Goal: Task Accomplishment & Management: Manage account settings

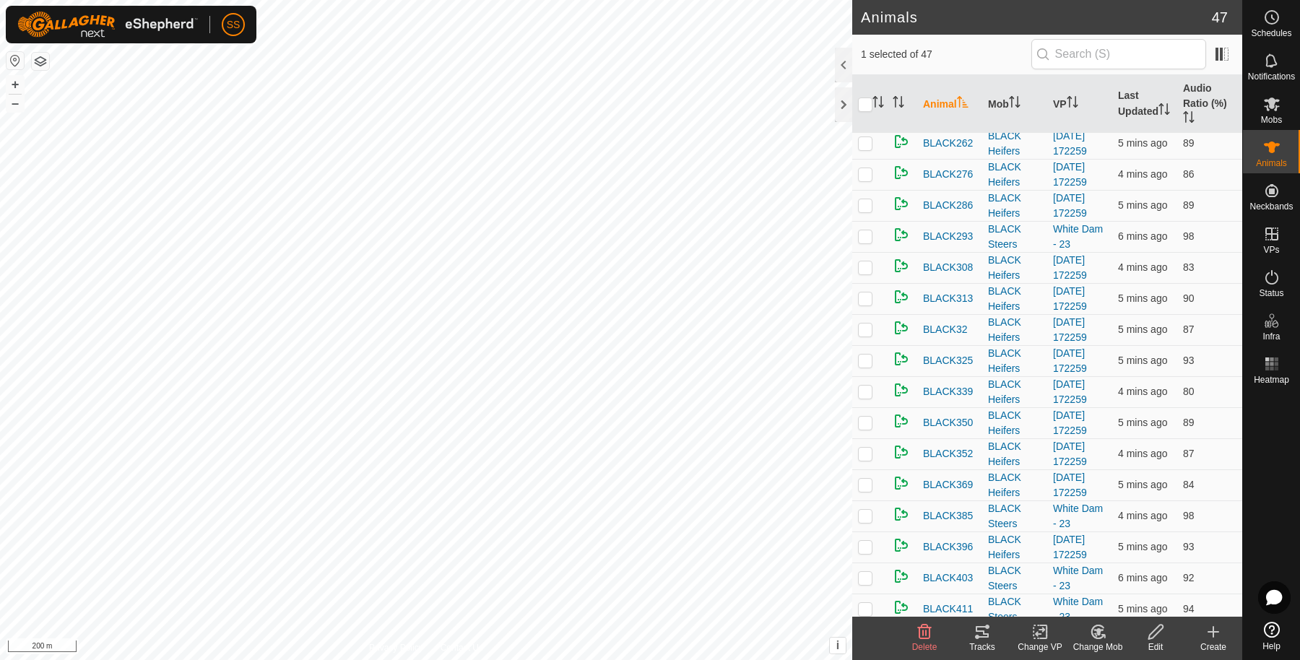
scroll to position [963, 0]
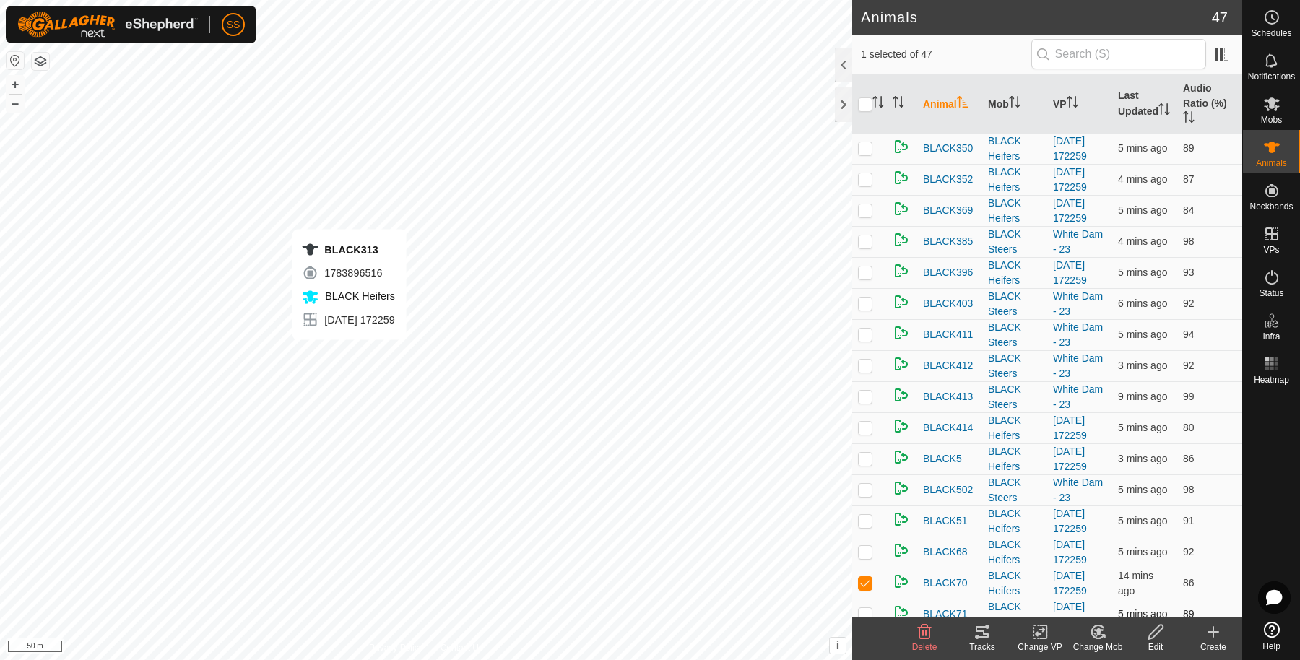
checkbox input "true"
checkbox input "false"
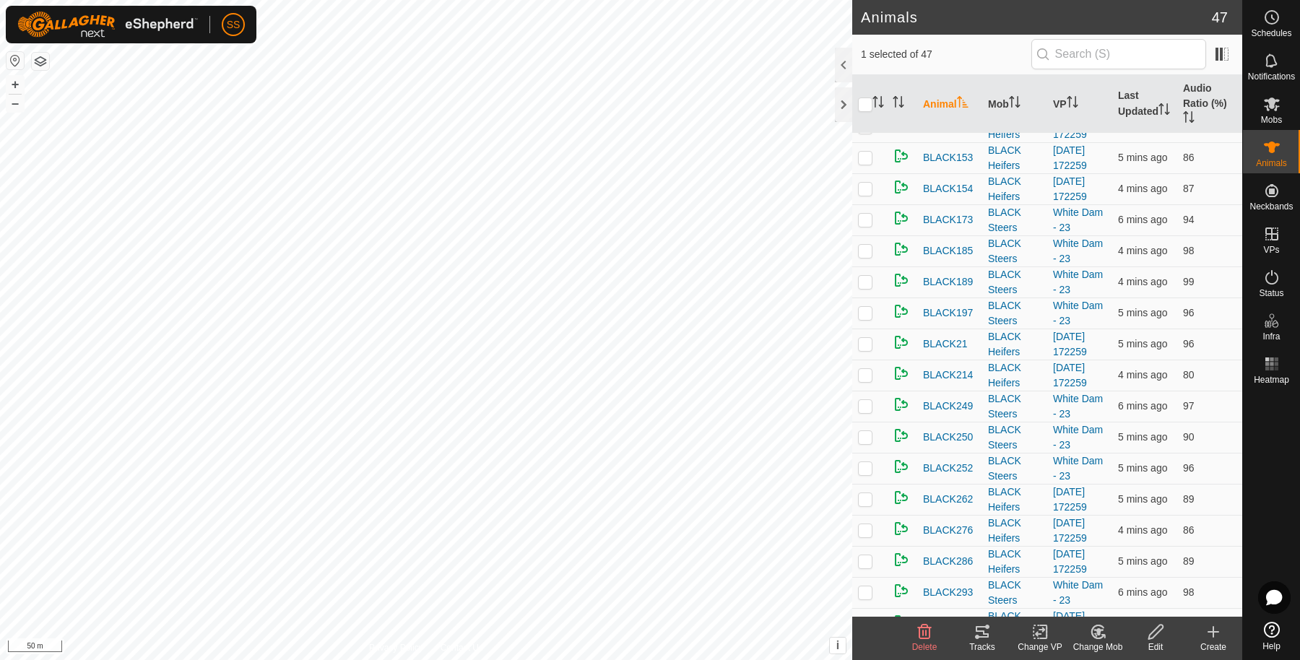
scroll to position [481, 0]
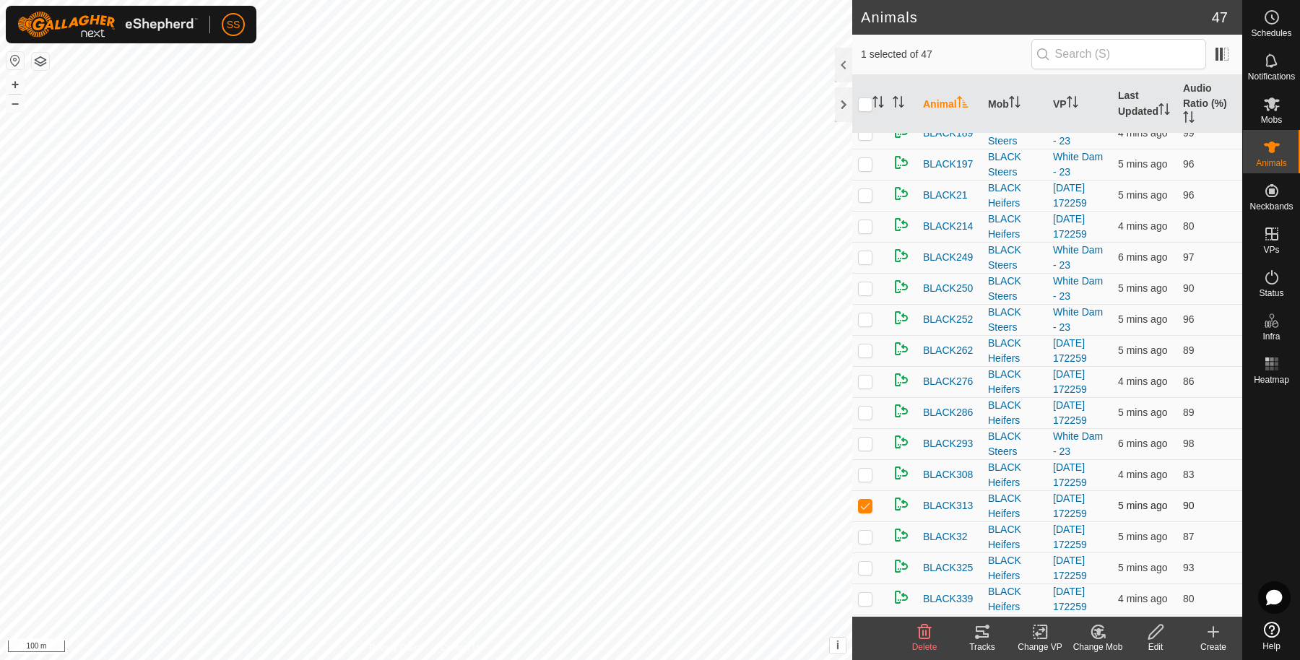
click at [869, 503] on td at bounding box center [869, 505] width 35 height 31
checkbox input "false"
checkbox input "true"
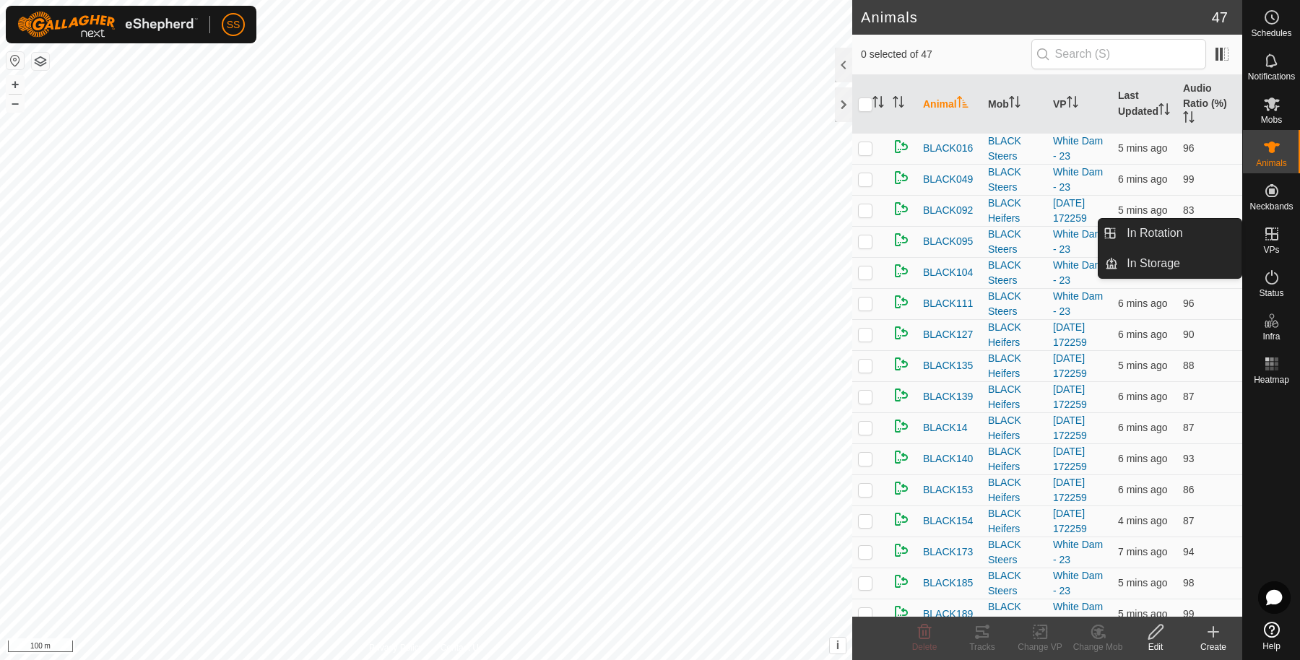
click at [1277, 246] on span "VPs" at bounding box center [1271, 250] width 16 height 9
click at [1196, 235] on link "In Rotation" at bounding box center [1179, 233] width 123 height 29
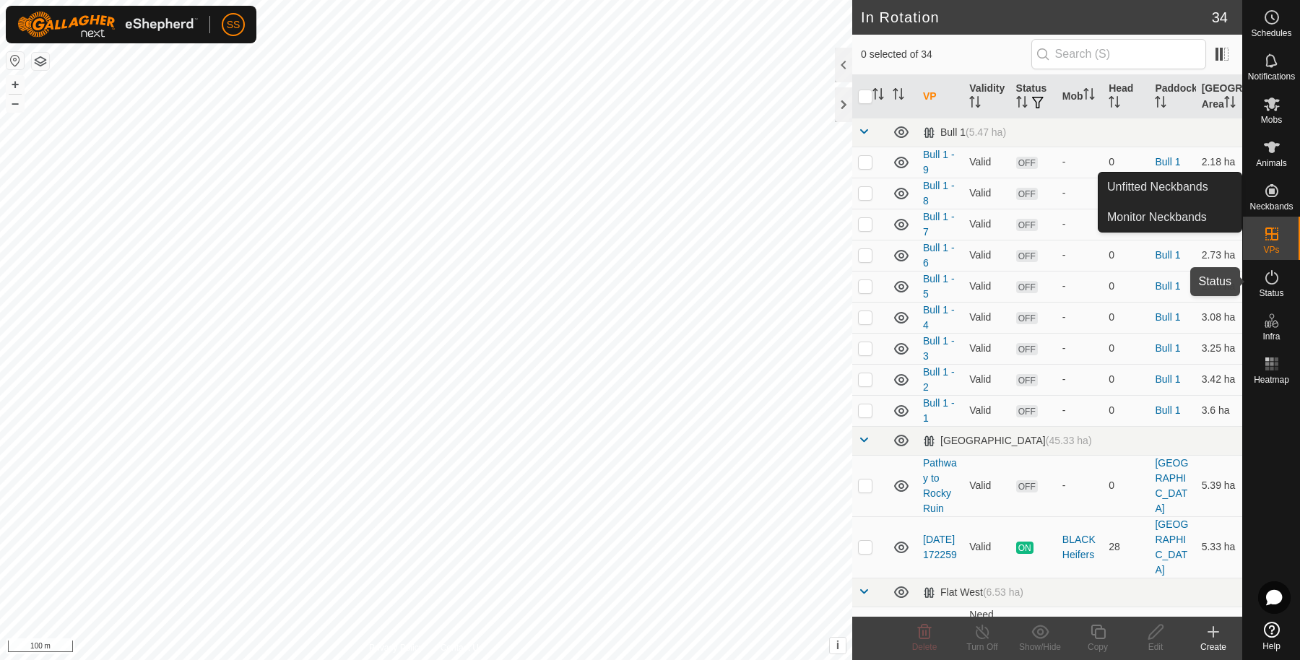
click at [1279, 292] on span "Status" at bounding box center [1271, 293] width 25 height 9
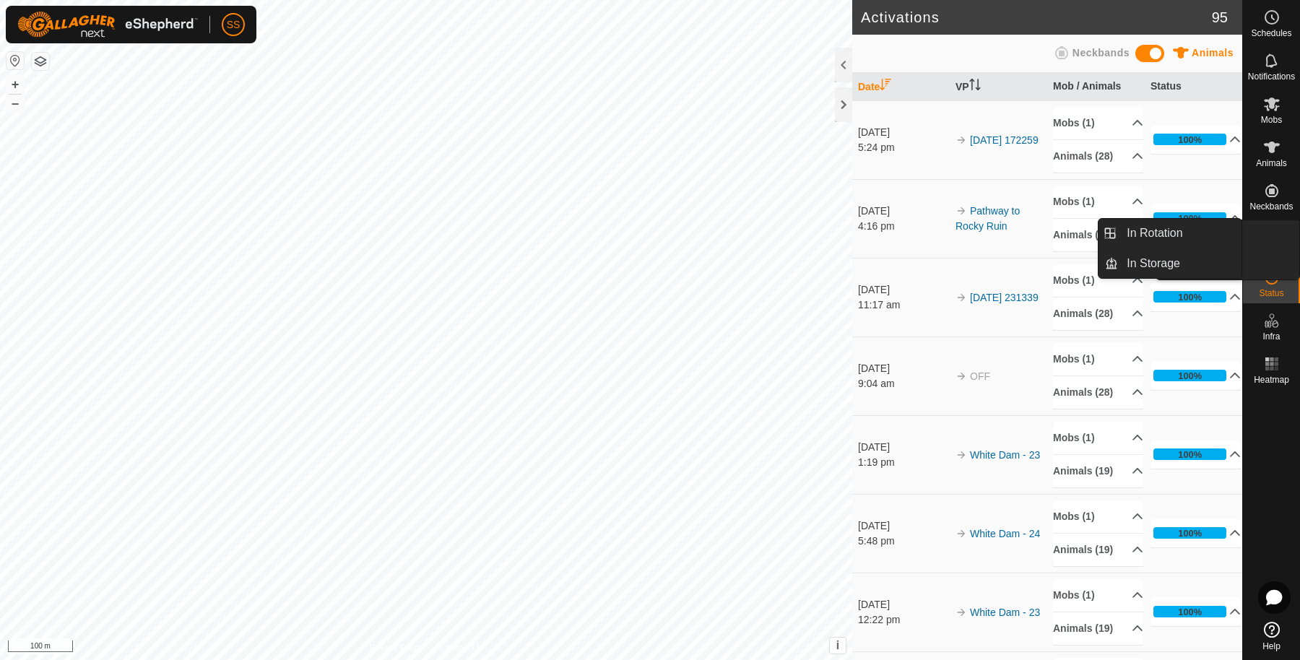
click at [1272, 237] on icon at bounding box center [1271, 233] width 17 height 17
click at [1166, 231] on link "In Rotation" at bounding box center [1179, 233] width 123 height 29
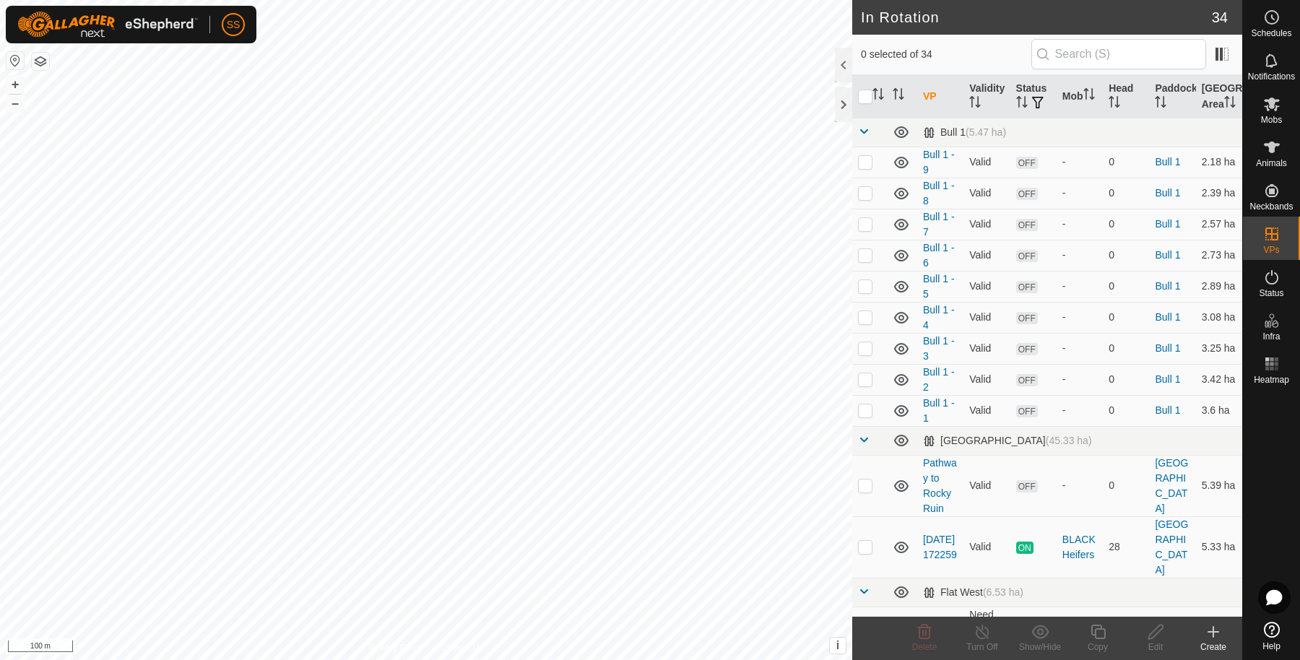
scroll to position [240, 0]
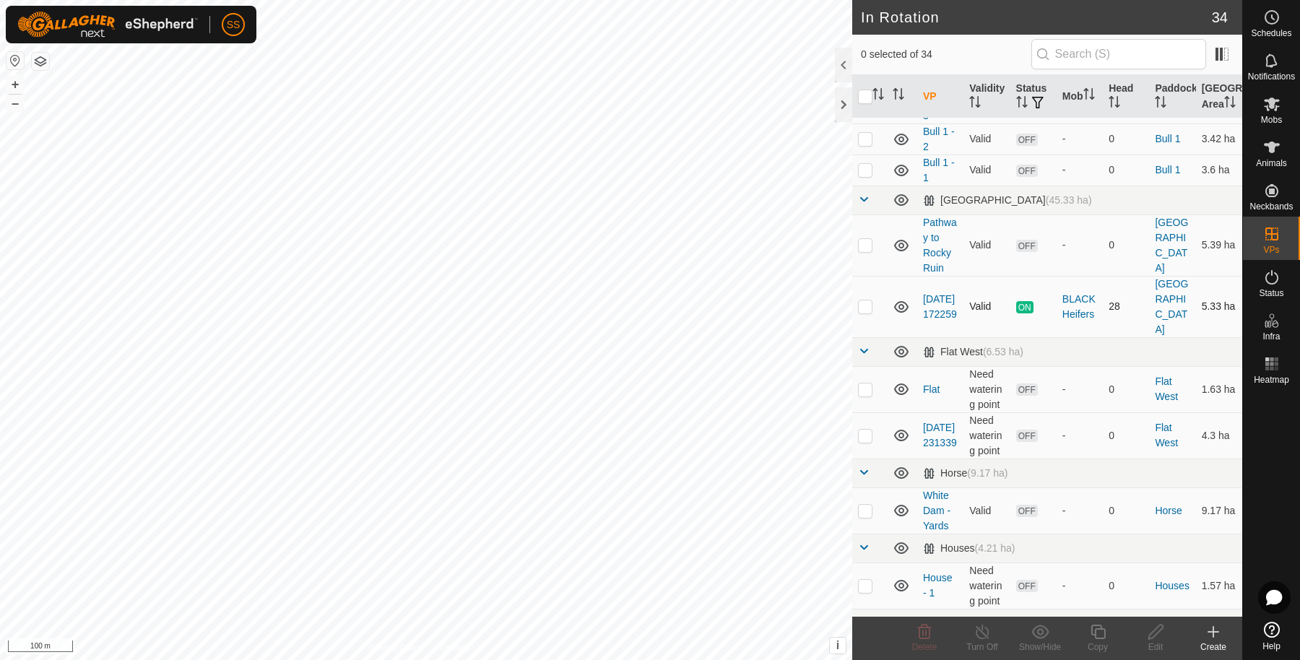
click at [870, 312] on p-checkbox at bounding box center [865, 306] width 14 height 12
checkbox input "true"
click at [1095, 636] on icon at bounding box center [1098, 632] width 14 height 14
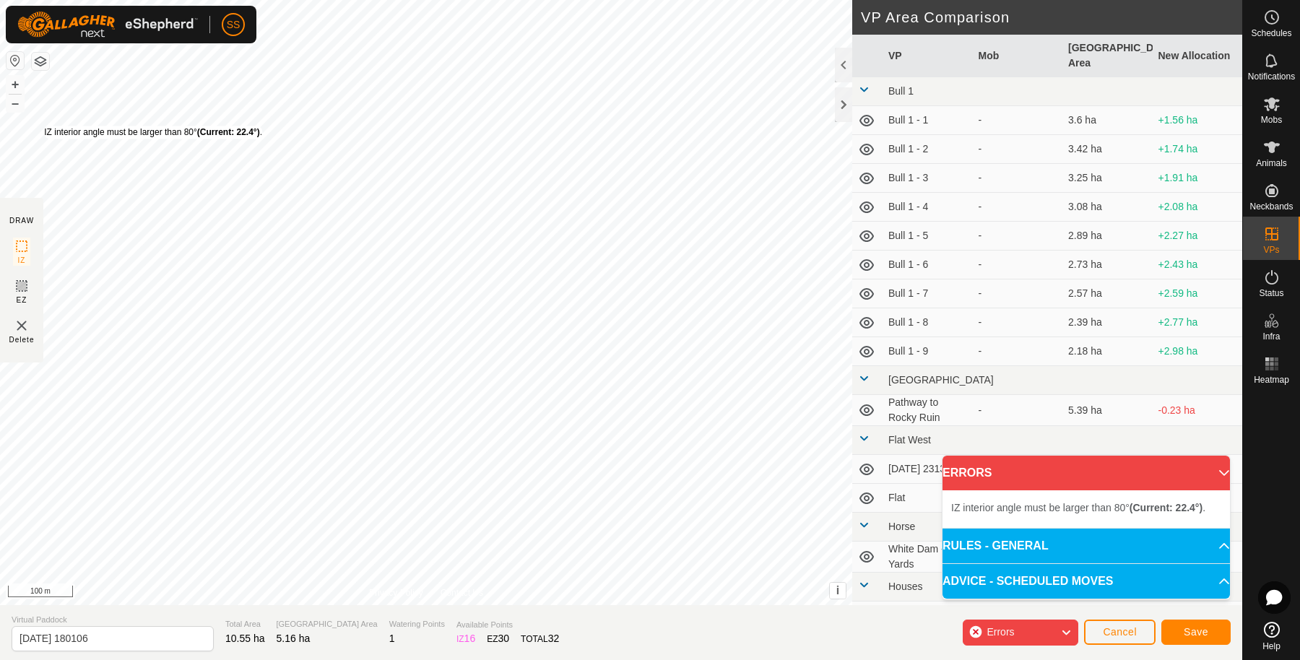
click at [44, 126] on div "IZ interior angle must be larger than 80° (Current: 22.4°) ." at bounding box center [153, 132] width 218 height 13
click at [1098, 623] on button "Cancel" at bounding box center [1119, 632] width 71 height 25
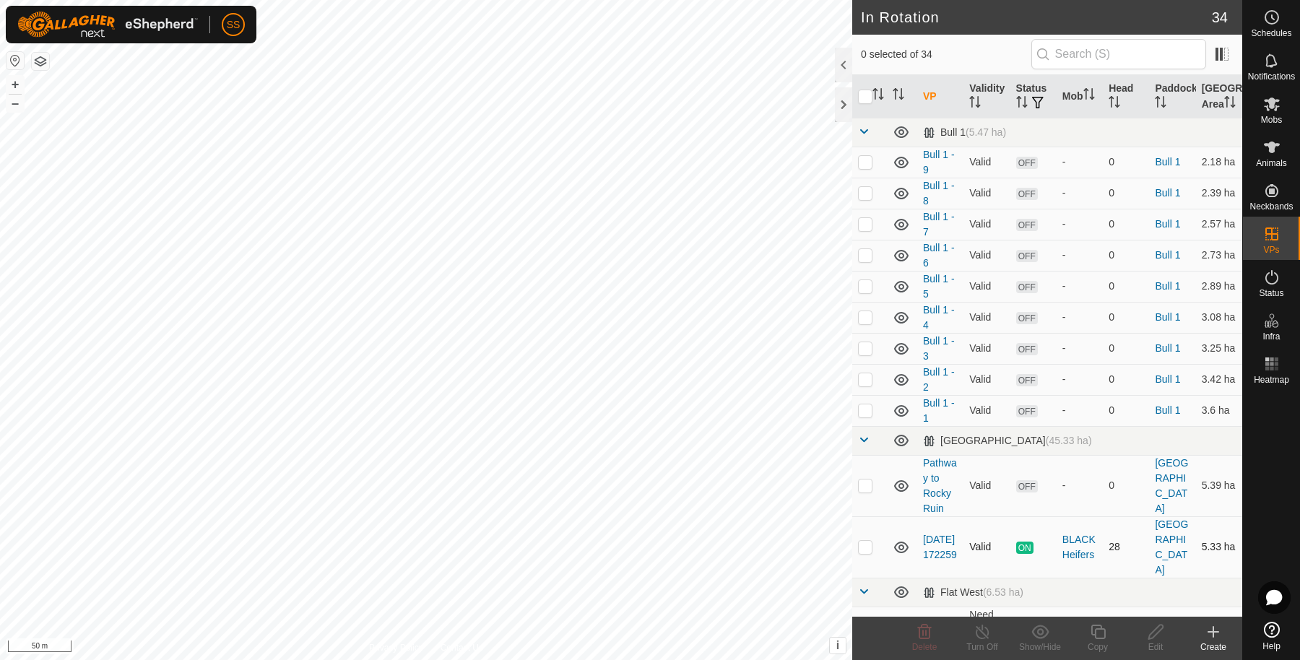
click at [865, 552] on p-checkbox at bounding box center [865, 547] width 14 height 12
checkbox input "true"
click at [1095, 641] on div "Copy" at bounding box center [1098, 647] width 58 height 13
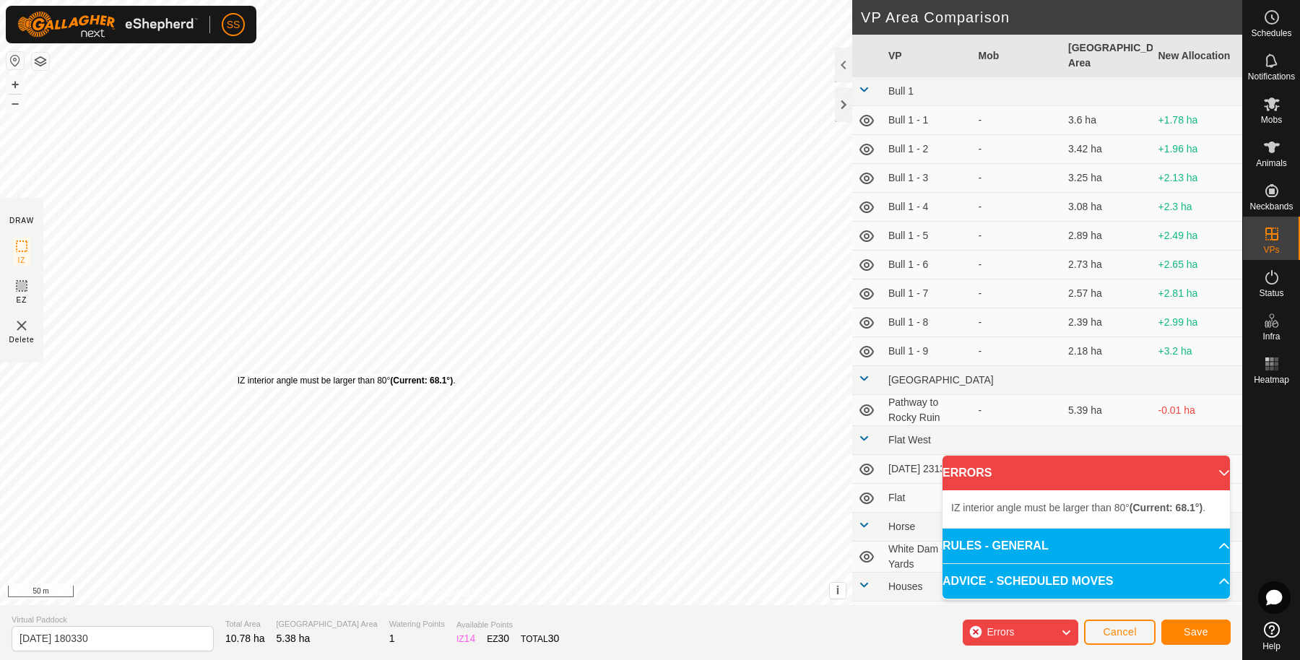
click at [238, 374] on div "IZ interior angle must be larger than 80° (Current: 68.1°) ." at bounding box center [347, 380] width 218 height 13
click at [300, 163] on div "IZ interior angle must be larger than 80° (Current: 37.1°) ." at bounding box center [409, 168] width 218 height 13
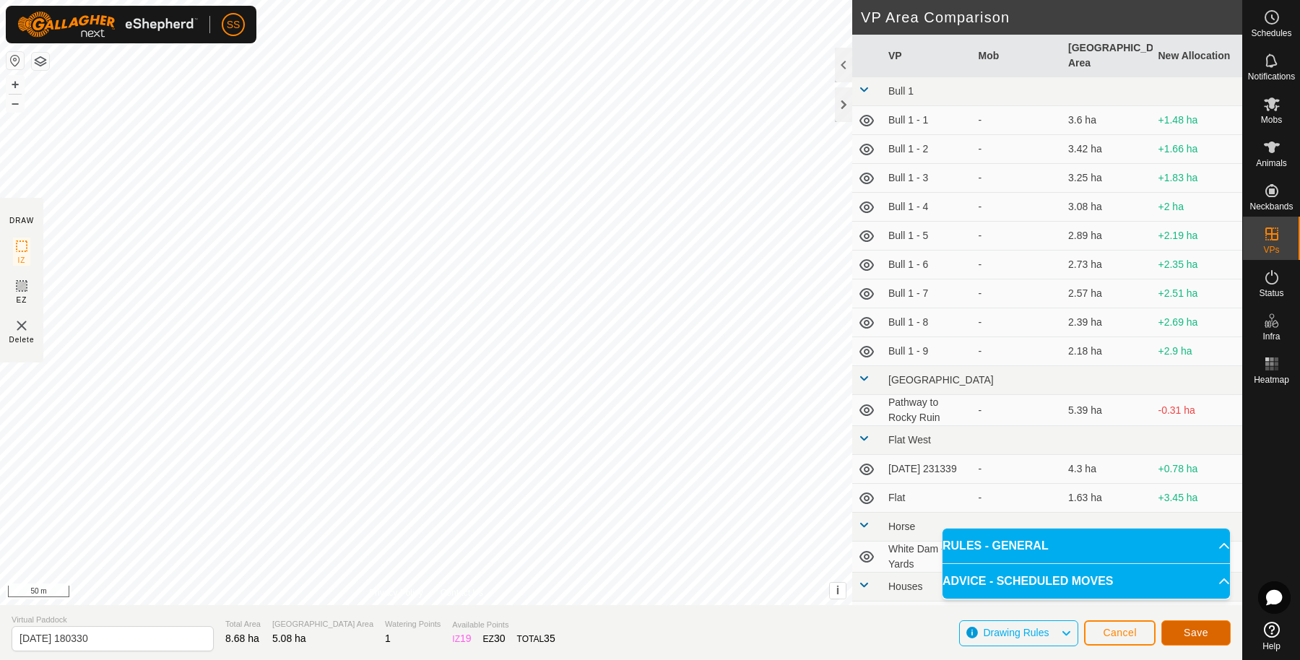
click at [1184, 629] on span "Save" at bounding box center [1196, 633] width 25 height 12
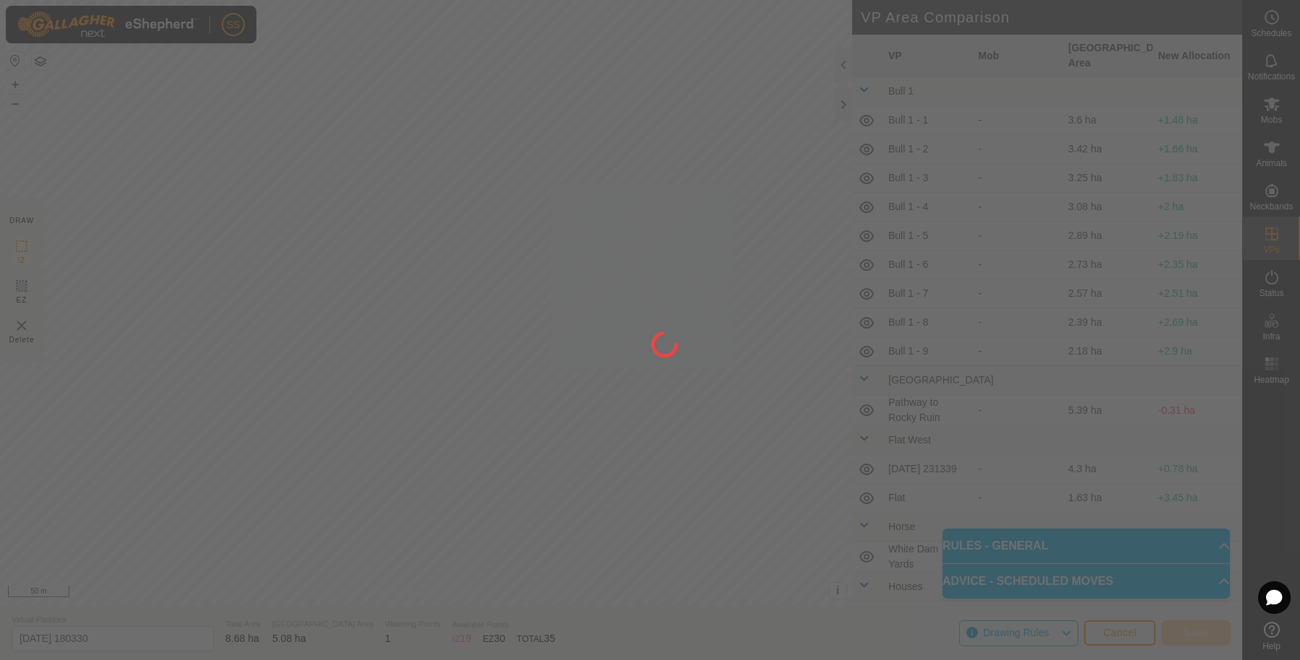
click at [303, 337] on div at bounding box center [650, 330] width 1300 height 660
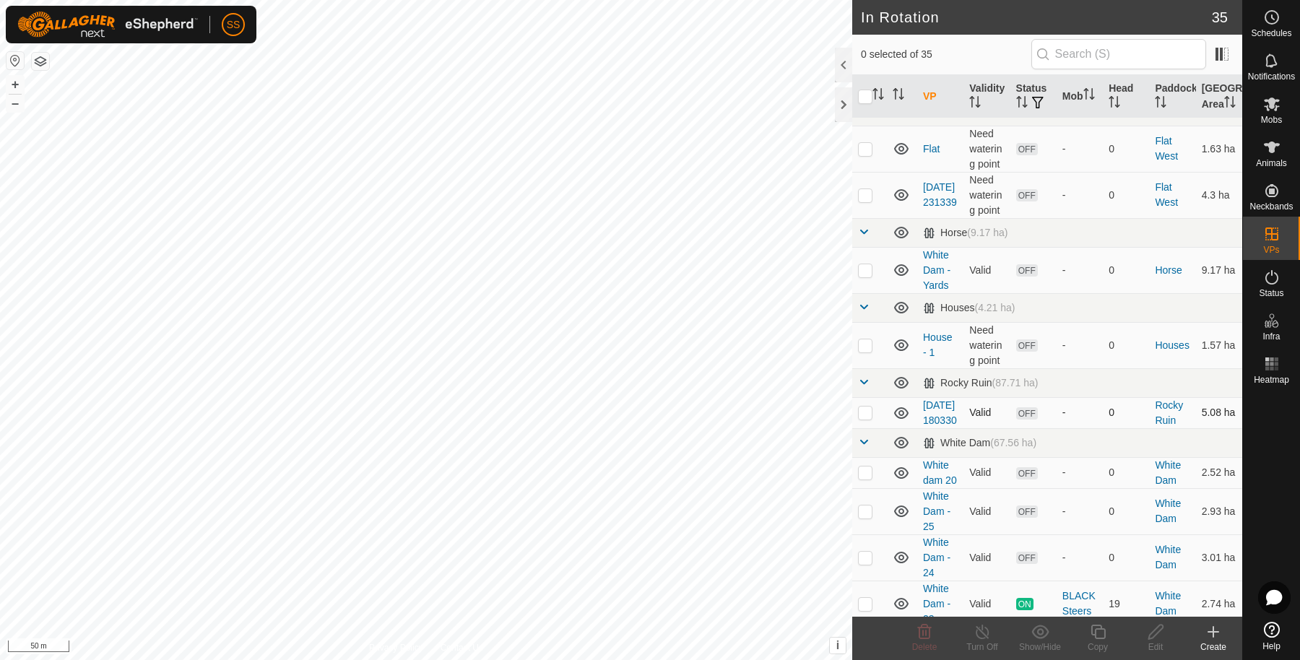
scroll to position [240, 0]
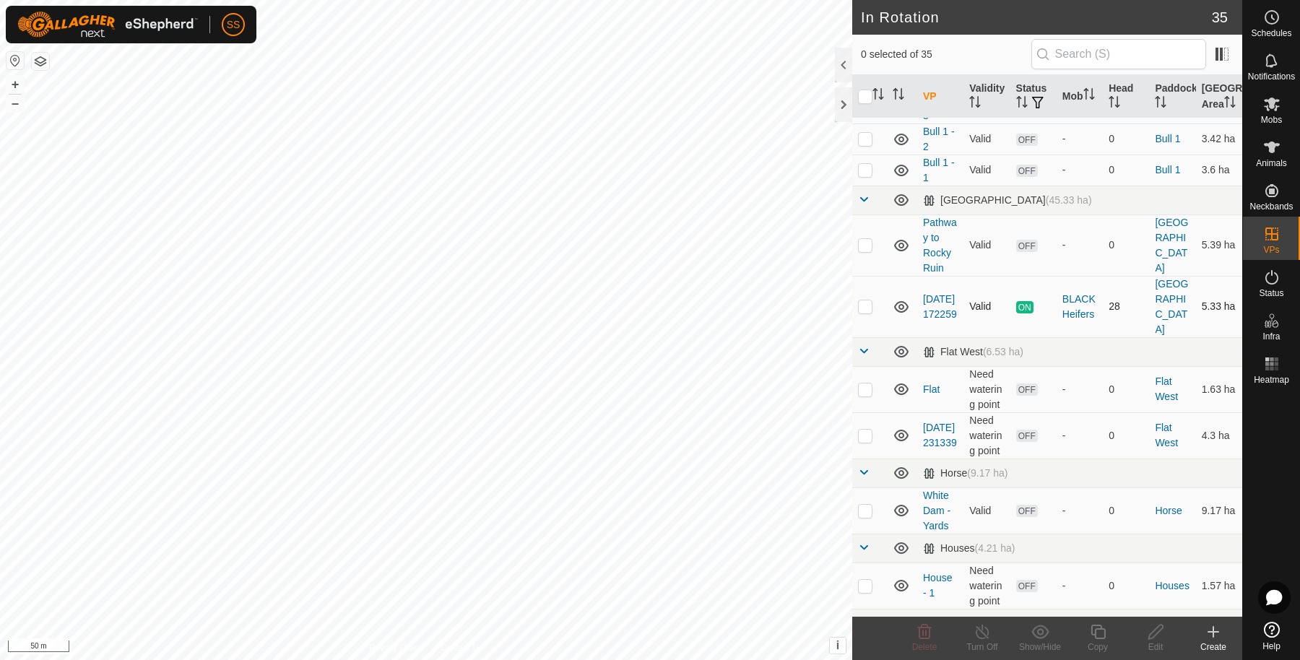
click at [869, 312] on p-checkbox at bounding box center [865, 306] width 14 height 12
checkbox input "true"
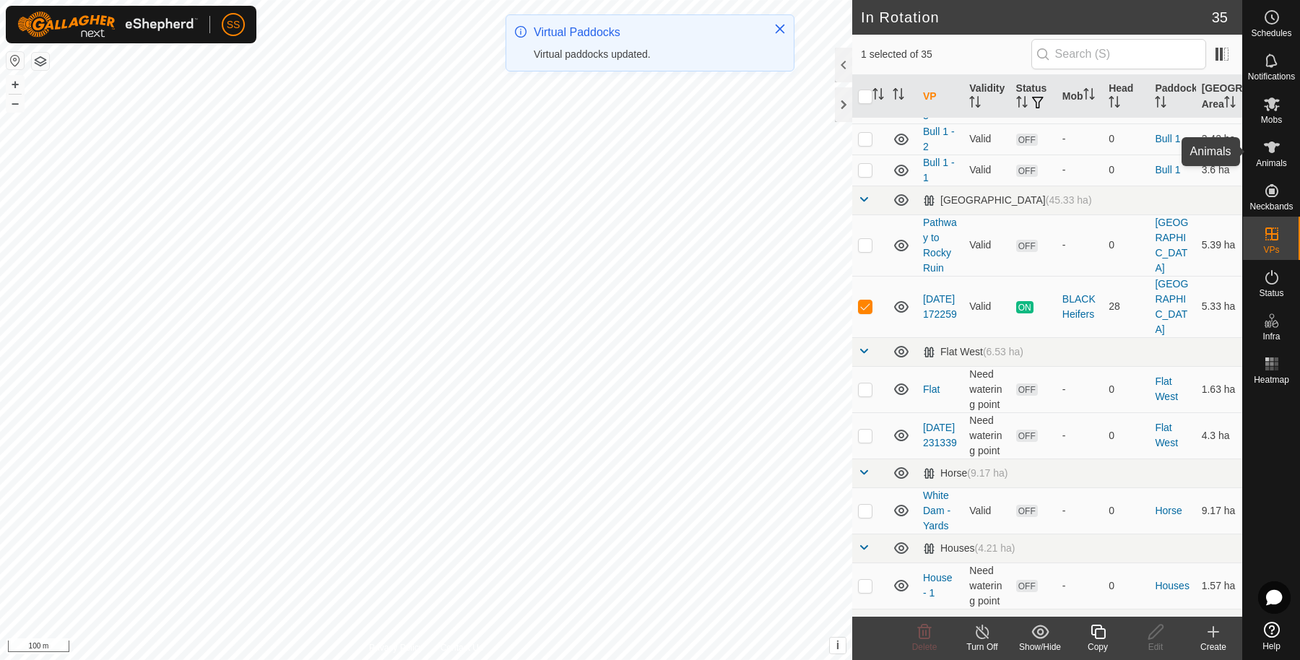
click at [1271, 143] on icon at bounding box center [1272, 148] width 16 height 12
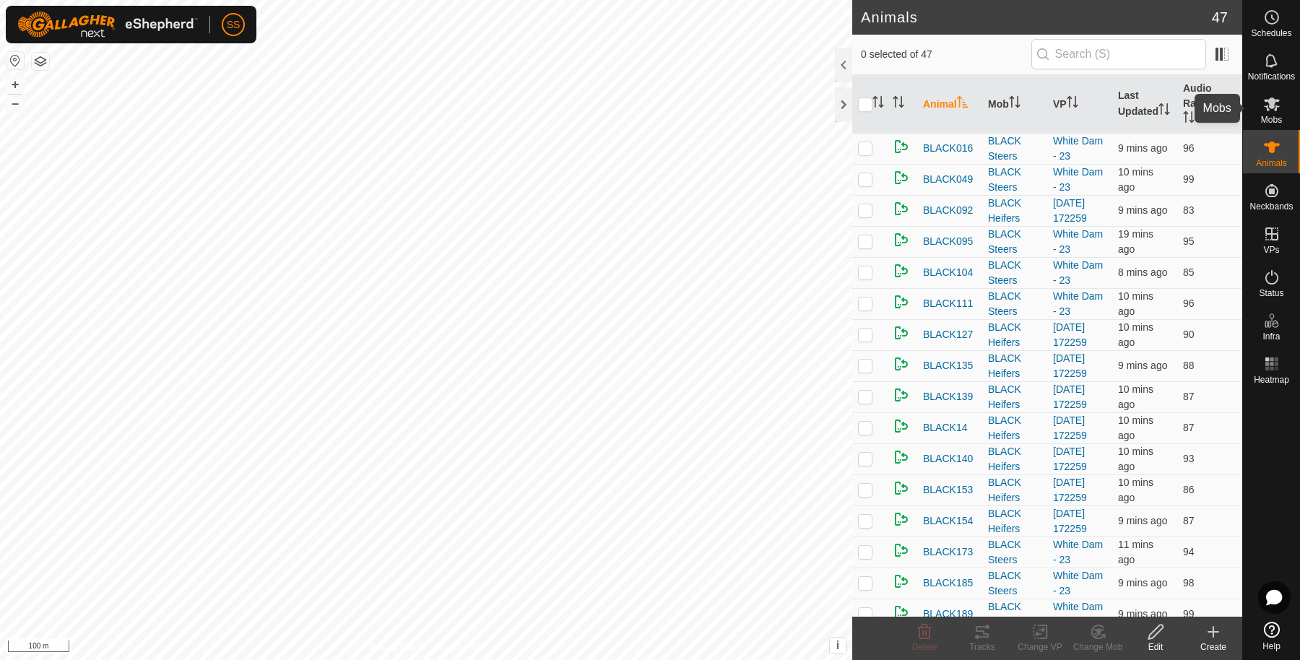
click at [1249, 99] on div "Mobs" at bounding box center [1271, 108] width 57 height 43
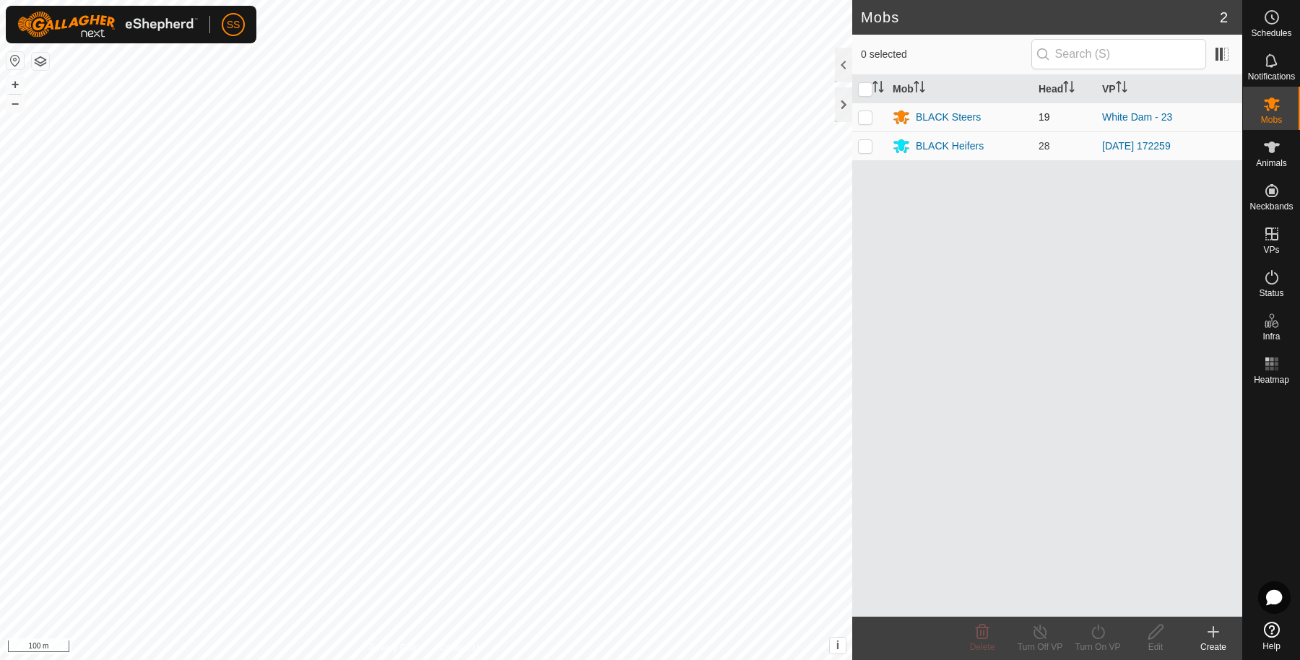
click at [871, 114] on p-checkbox at bounding box center [865, 117] width 14 height 12
checkbox input "true"
click at [870, 147] on p-checkbox at bounding box center [865, 146] width 14 height 12
checkbox input "true"
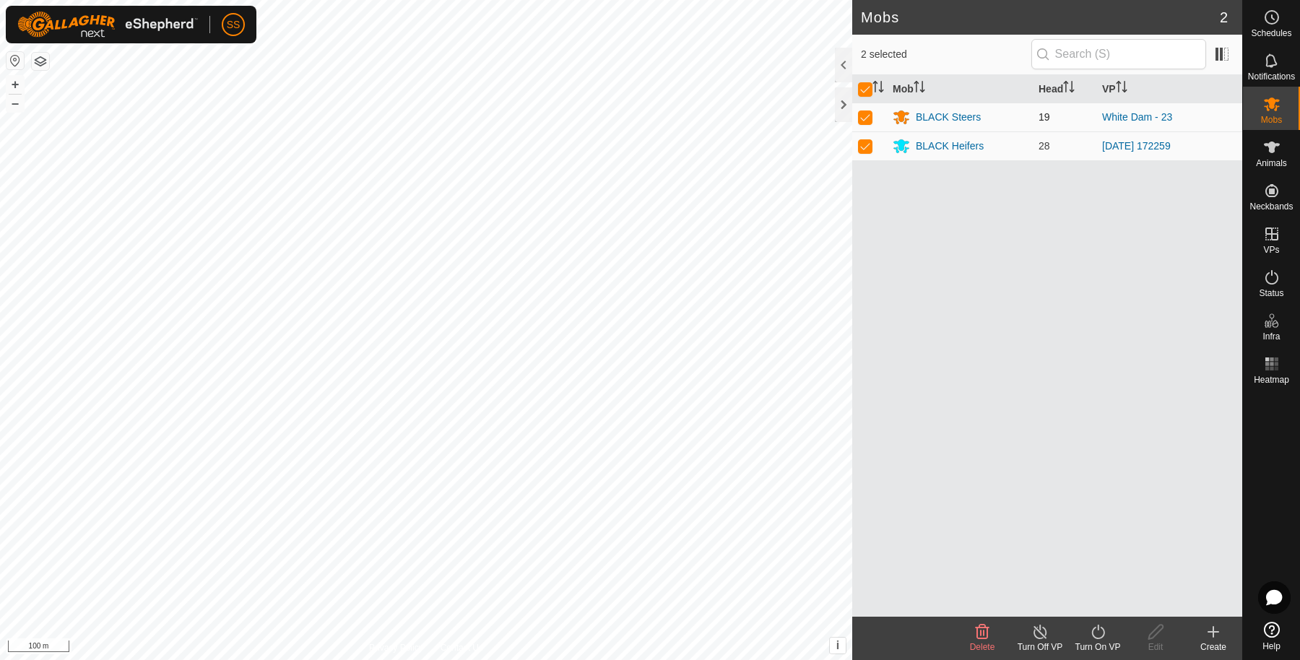
click at [865, 121] on p-checkbox at bounding box center [865, 117] width 14 height 12
checkbox input "false"
click at [1096, 634] on icon at bounding box center [1098, 631] width 18 height 17
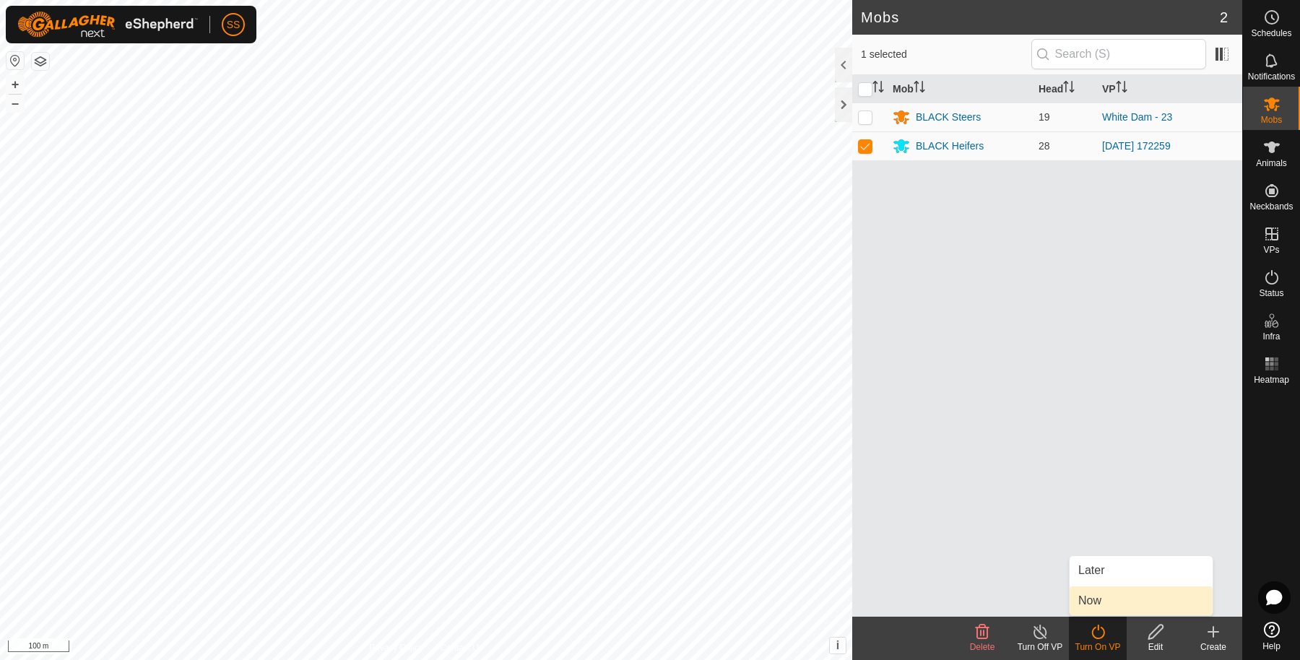
click at [1083, 591] on link "Now" at bounding box center [1141, 600] width 143 height 29
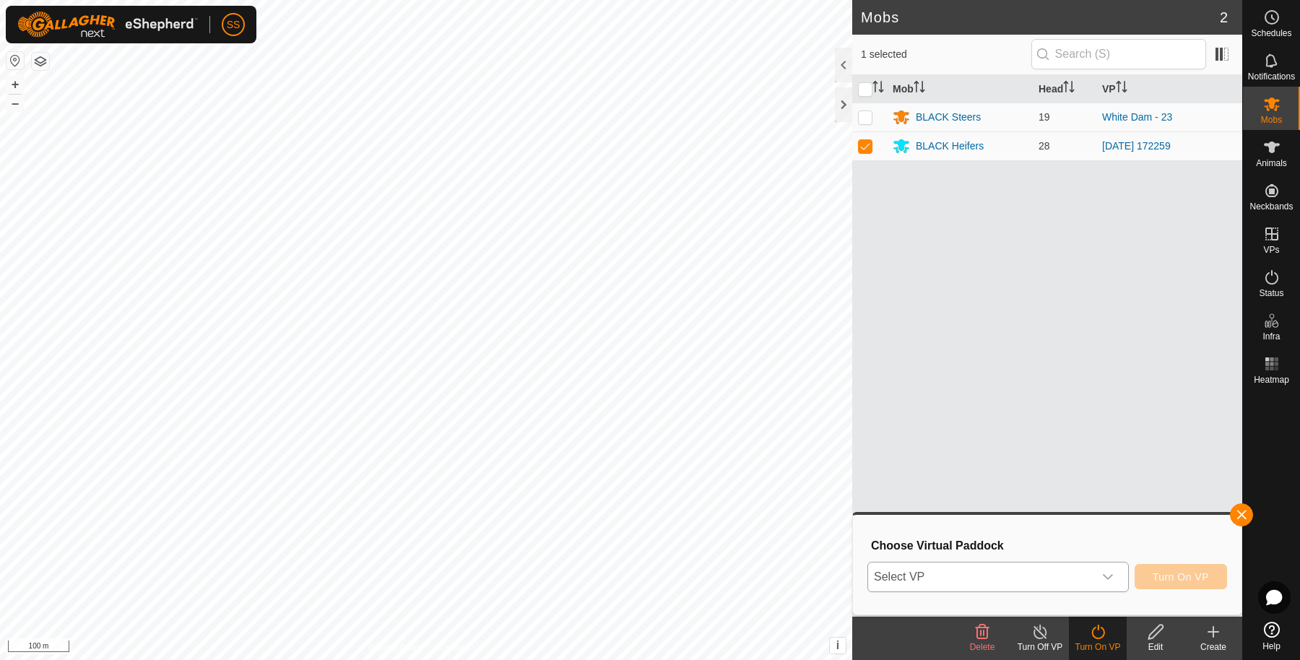
click at [950, 576] on span "Select VP" at bounding box center [980, 577] width 225 height 29
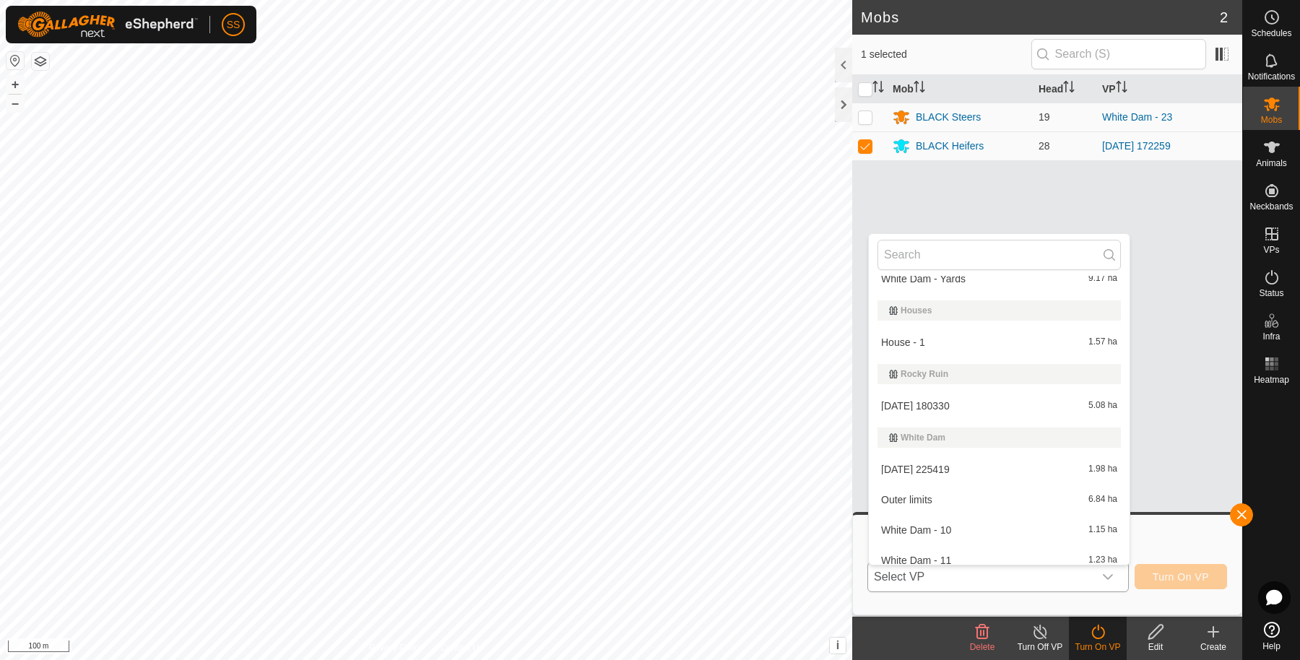
scroll to position [497, 0]
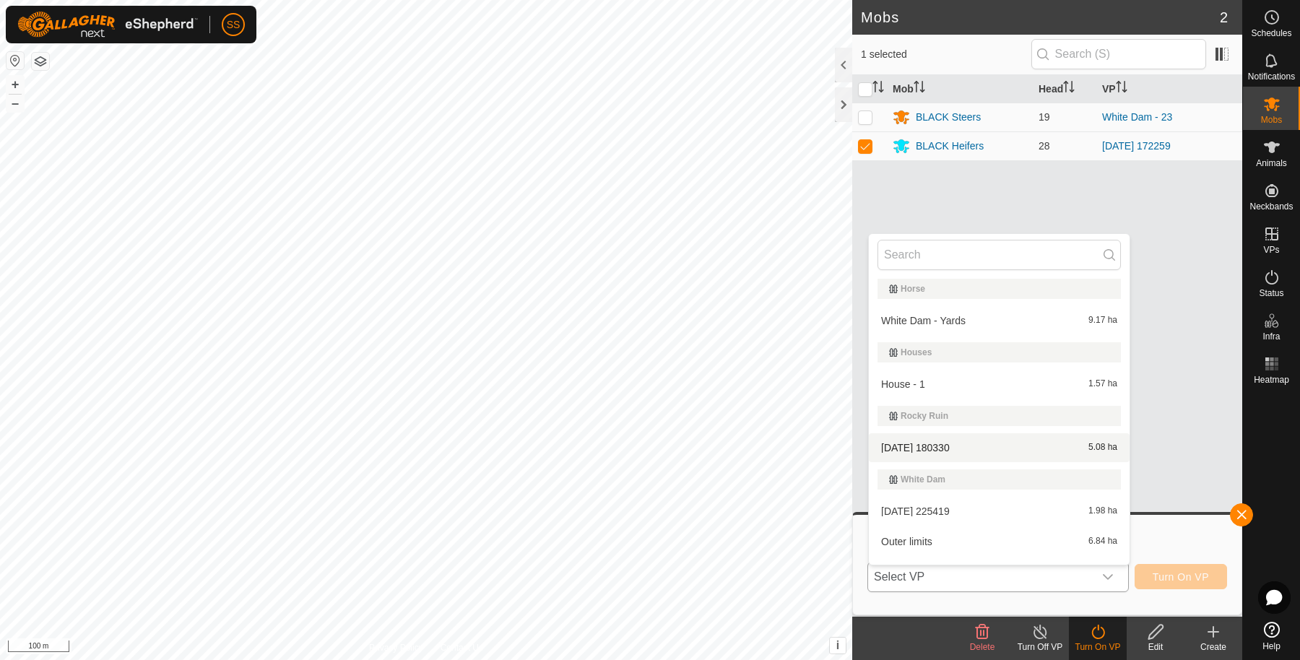
click at [942, 437] on li "2025-08-11 180330 5.08 ha" at bounding box center [999, 447] width 261 height 29
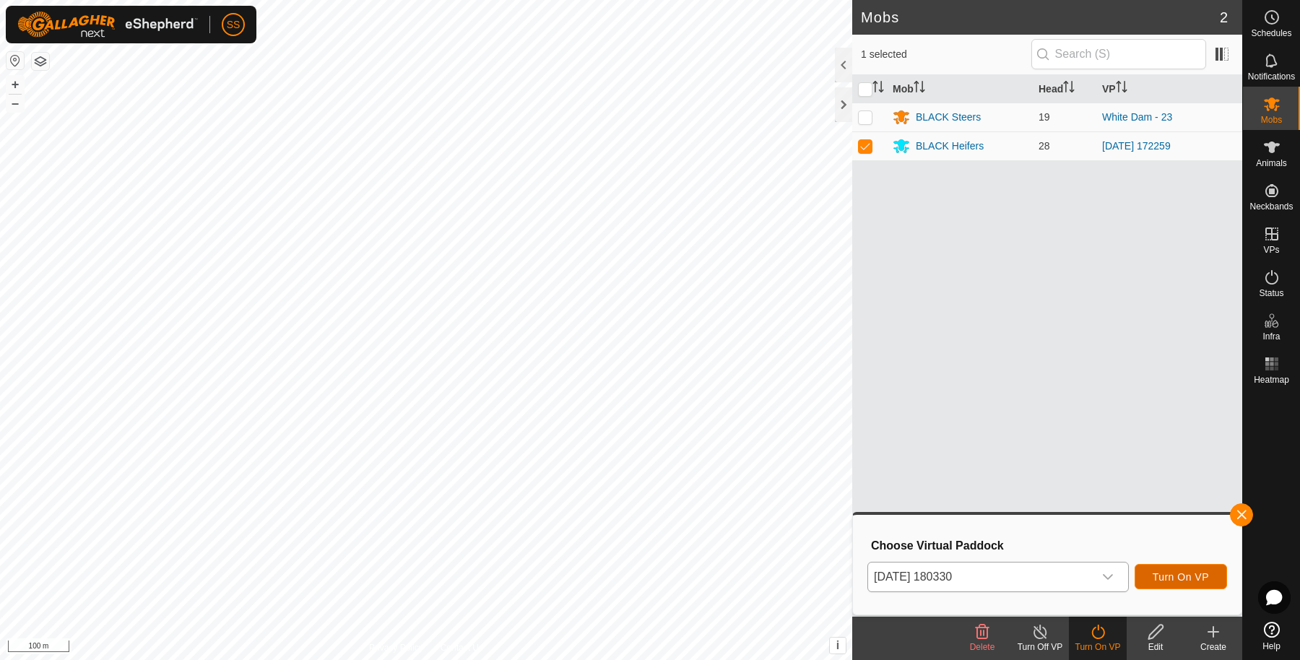
click at [1148, 581] on button "Turn On VP" at bounding box center [1181, 576] width 92 height 25
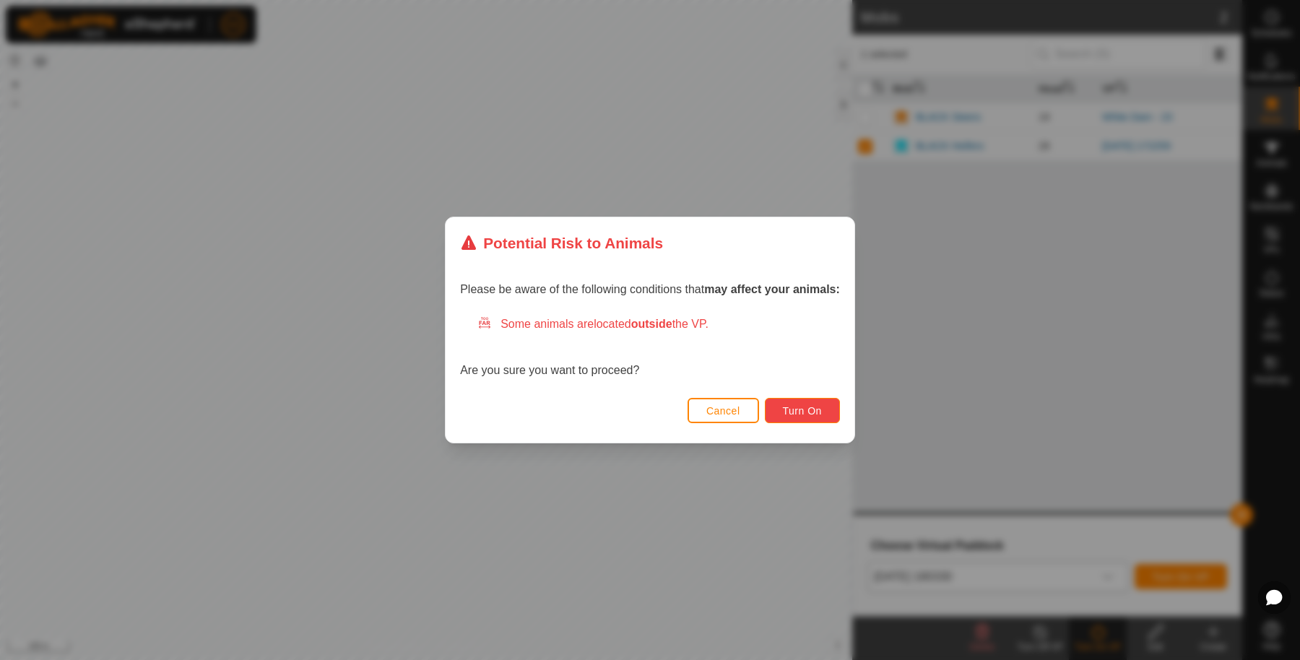
click at [820, 406] on span "Turn On" at bounding box center [802, 411] width 39 height 12
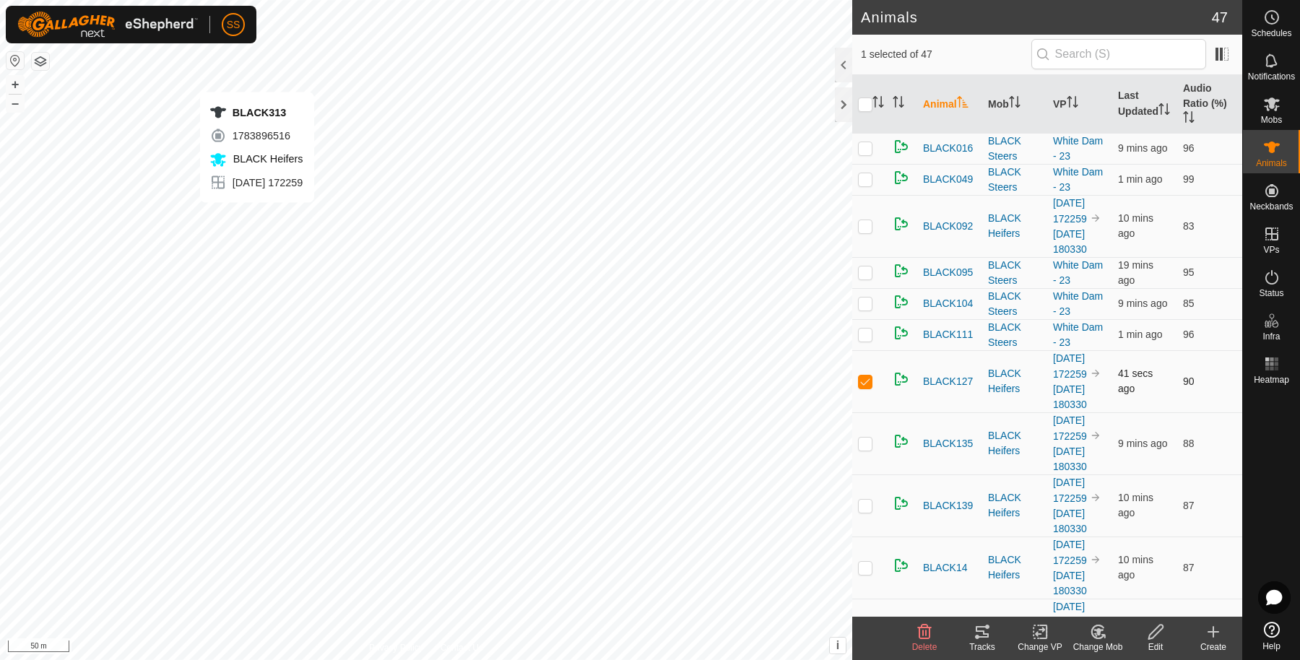
checkbox input "false"
checkbox input "true"
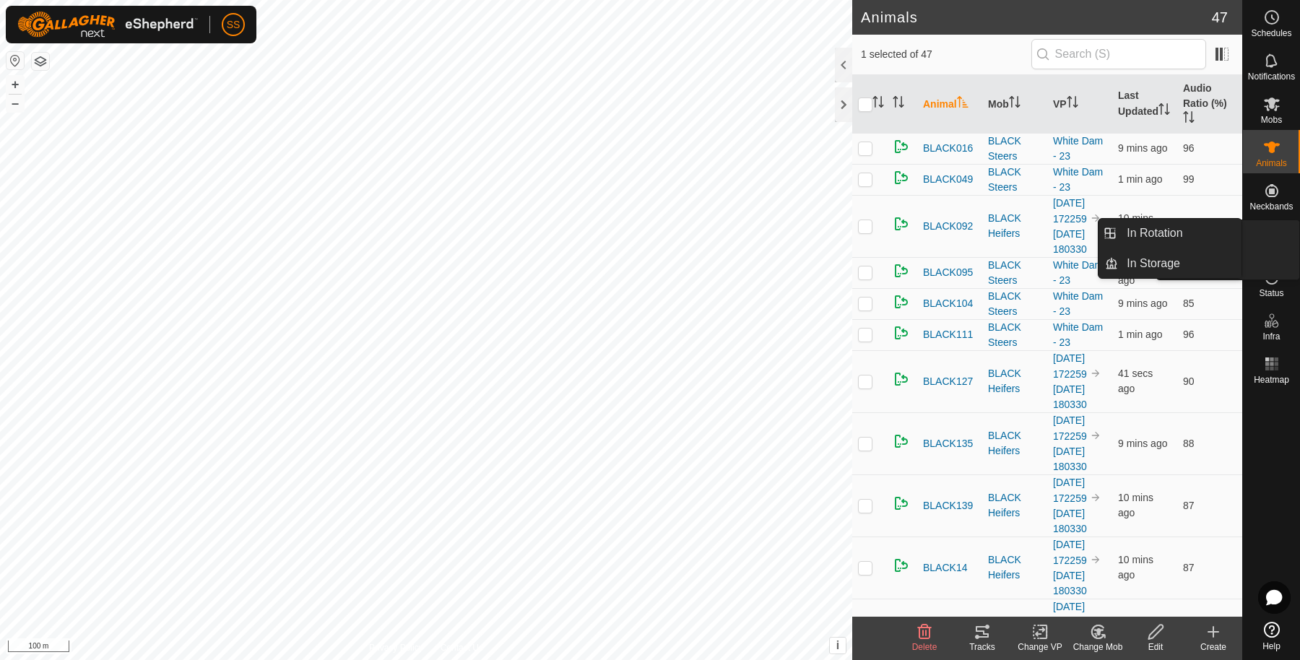
click at [1279, 246] on span "VPs" at bounding box center [1271, 250] width 16 height 9
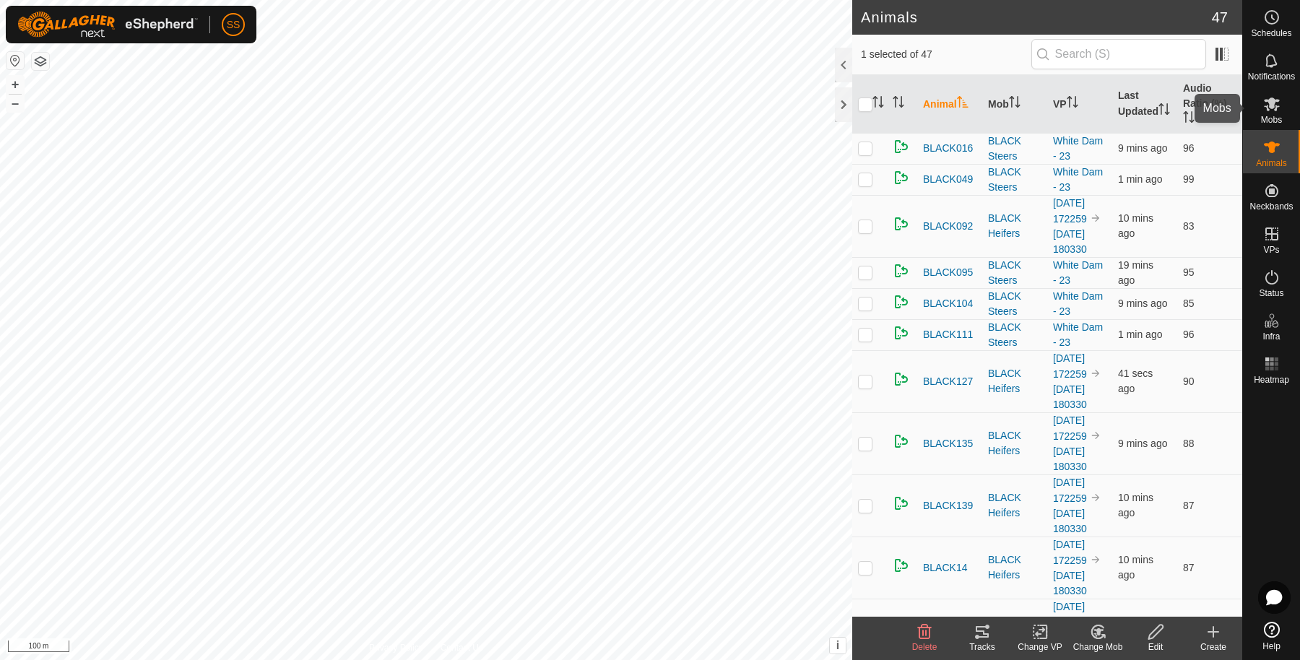
click at [1267, 105] on icon at bounding box center [1272, 104] width 16 height 14
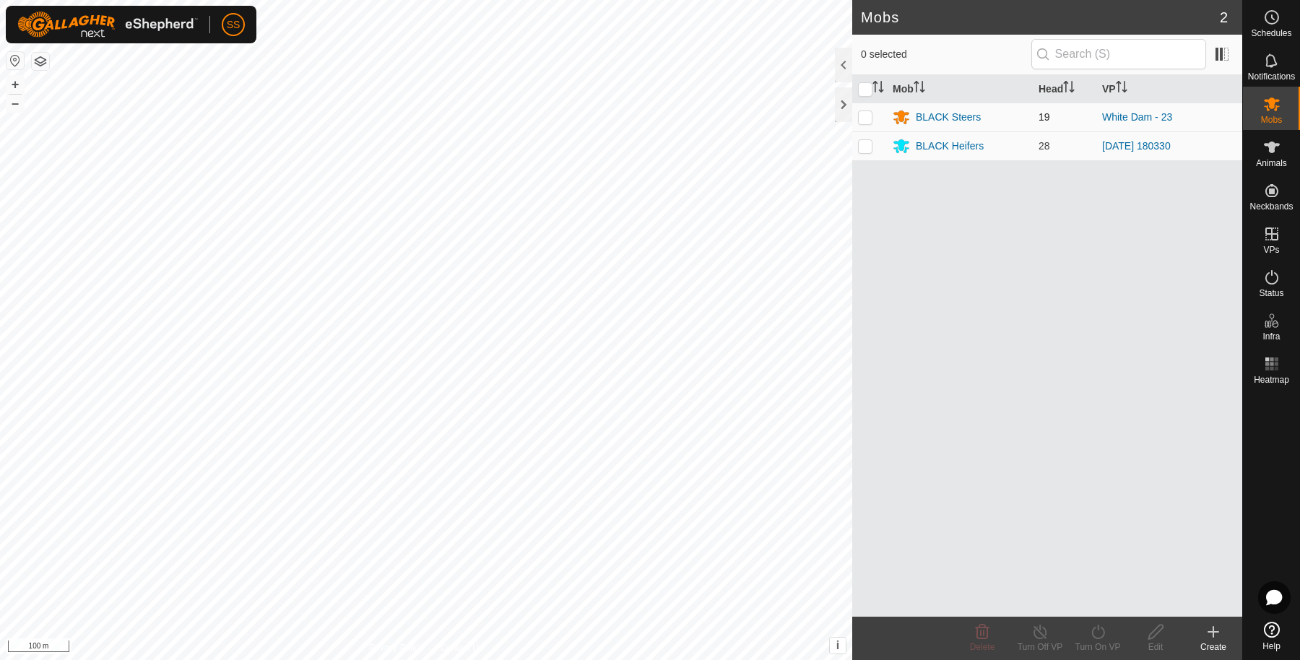
click at [877, 114] on td at bounding box center [869, 117] width 35 height 29
checkbox input "true"
click at [872, 141] on td at bounding box center [869, 145] width 35 height 29
checkbox input "true"
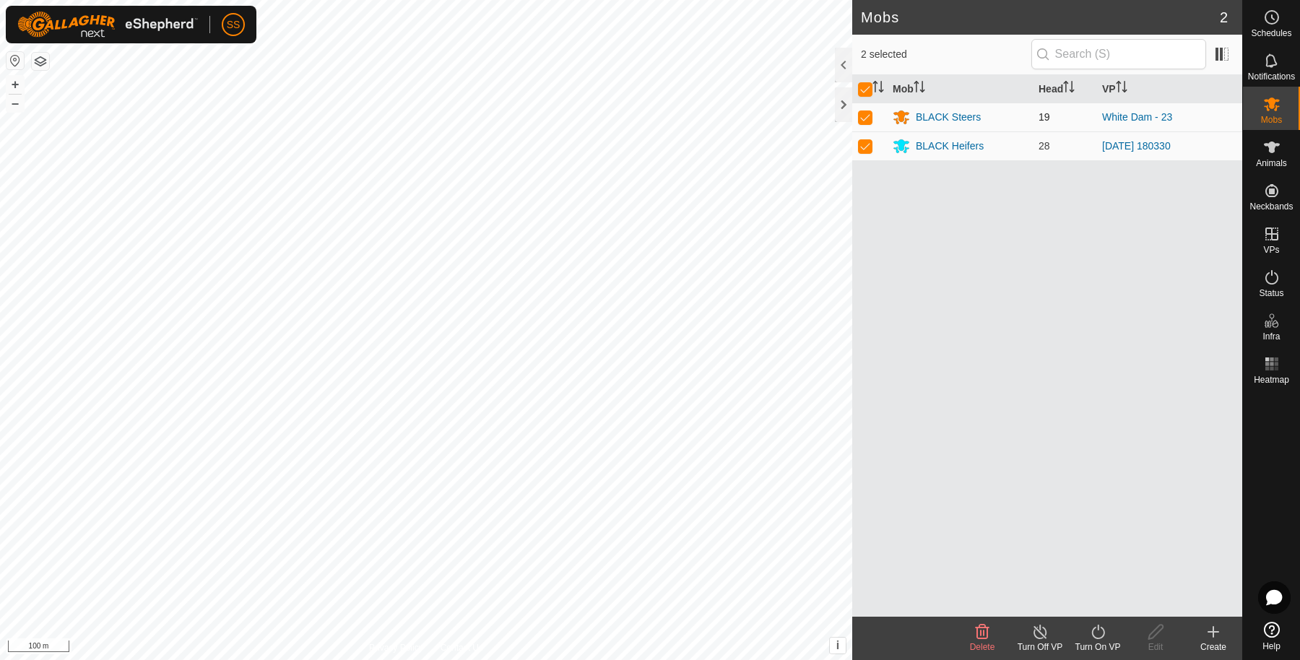
click at [869, 115] on p-checkbox at bounding box center [865, 117] width 14 height 12
checkbox input "false"
click at [1096, 636] on icon at bounding box center [1098, 631] width 18 height 17
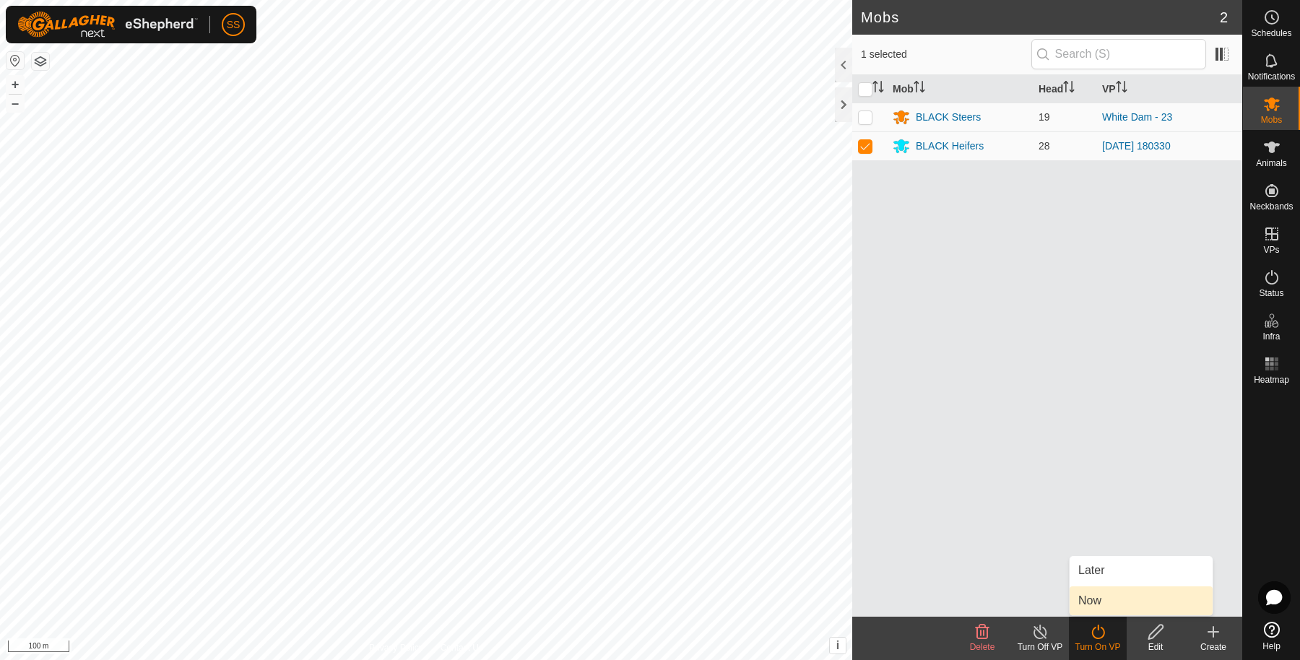
click at [1106, 598] on link "Now" at bounding box center [1141, 600] width 143 height 29
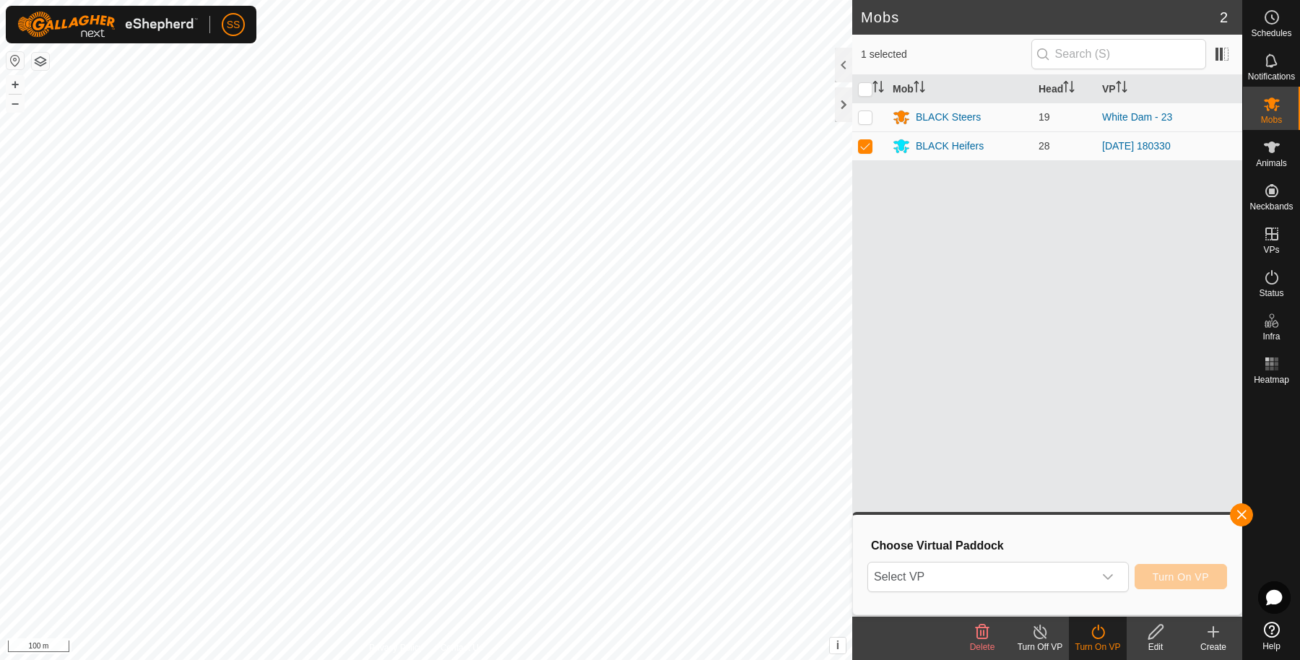
click at [1052, 591] on div "Select VP Turn On VP" at bounding box center [1047, 577] width 360 height 35
click at [1044, 581] on span "Select VP" at bounding box center [980, 577] width 225 height 29
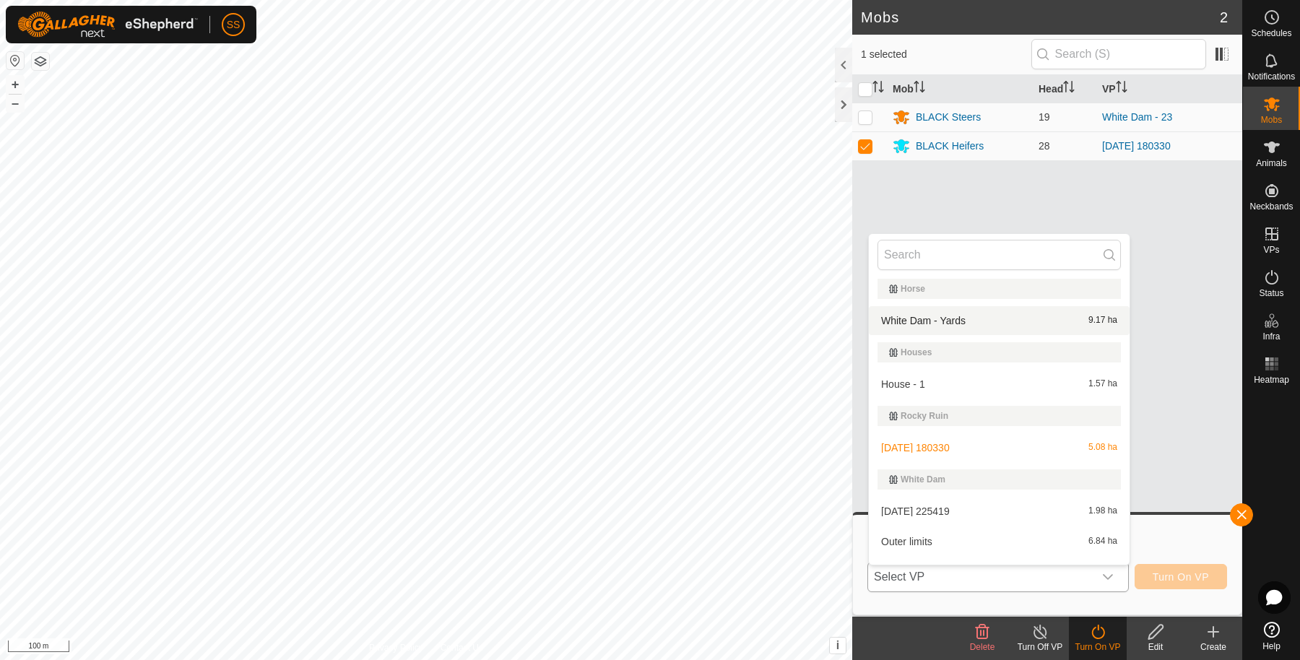
scroll to position [256, 0]
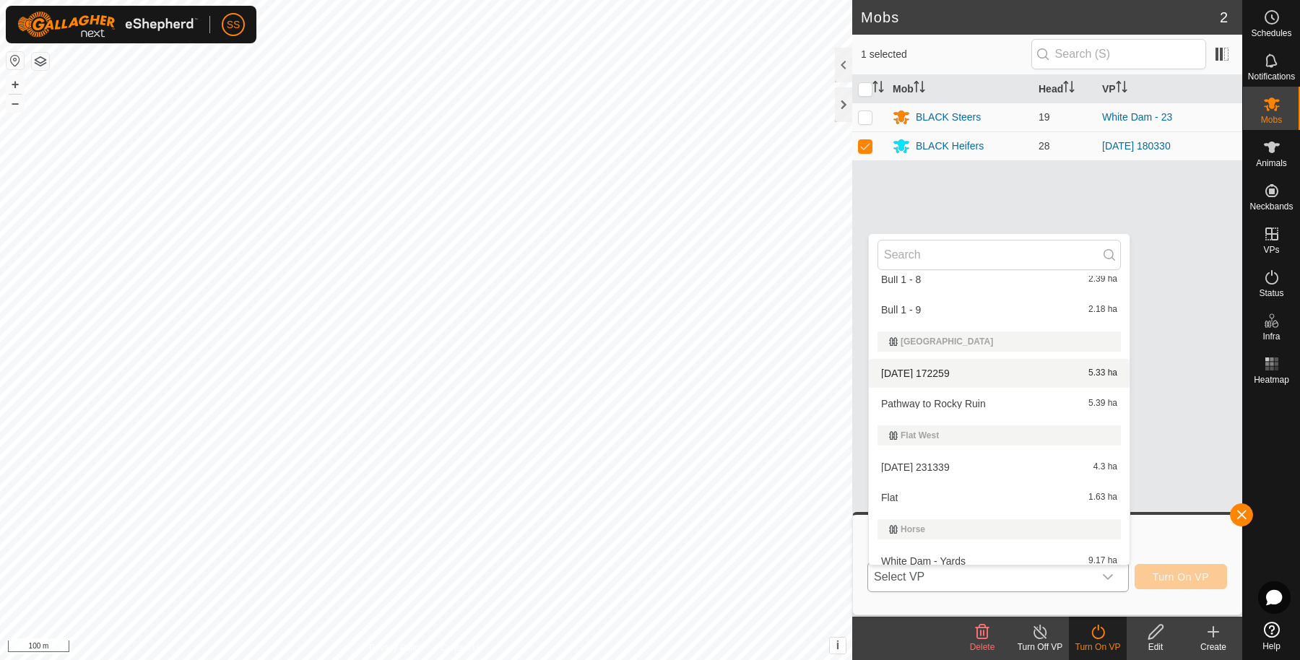
click at [937, 378] on li "2025-08-11 172259 5.33 ha" at bounding box center [999, 373] width 261 height 29
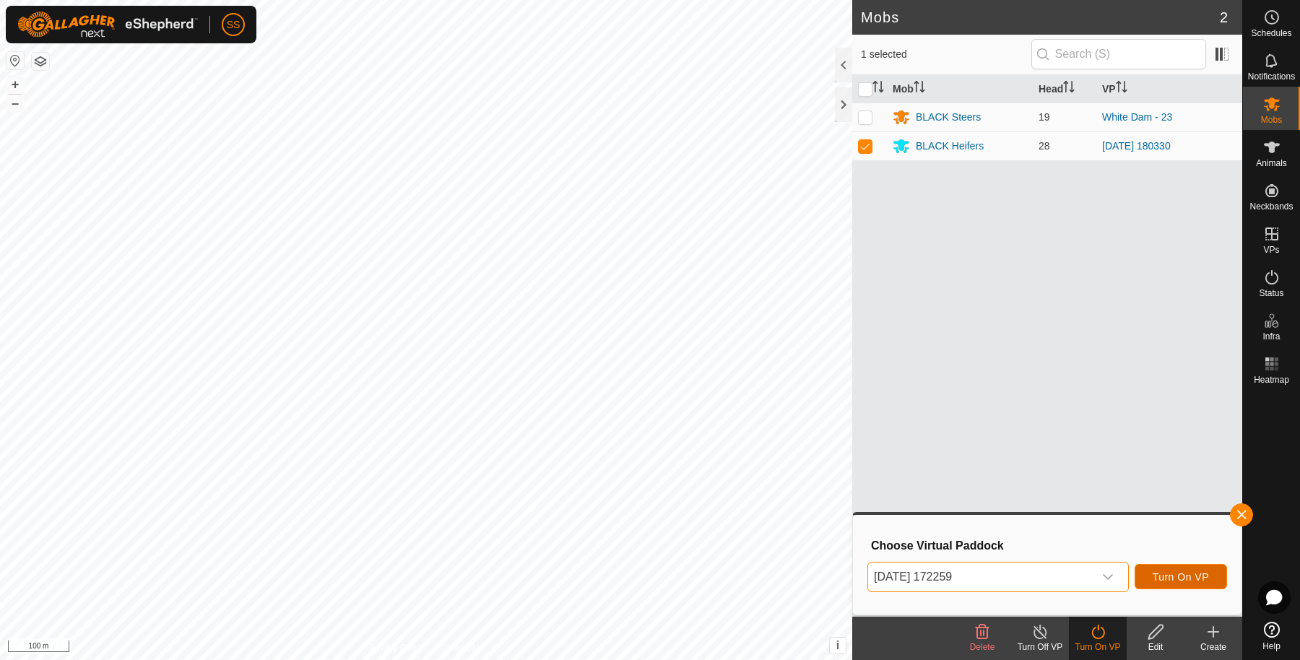
click at [1174, 578] on span "Turn On VP" at bounding box center [1181, 577] width 56 height 12
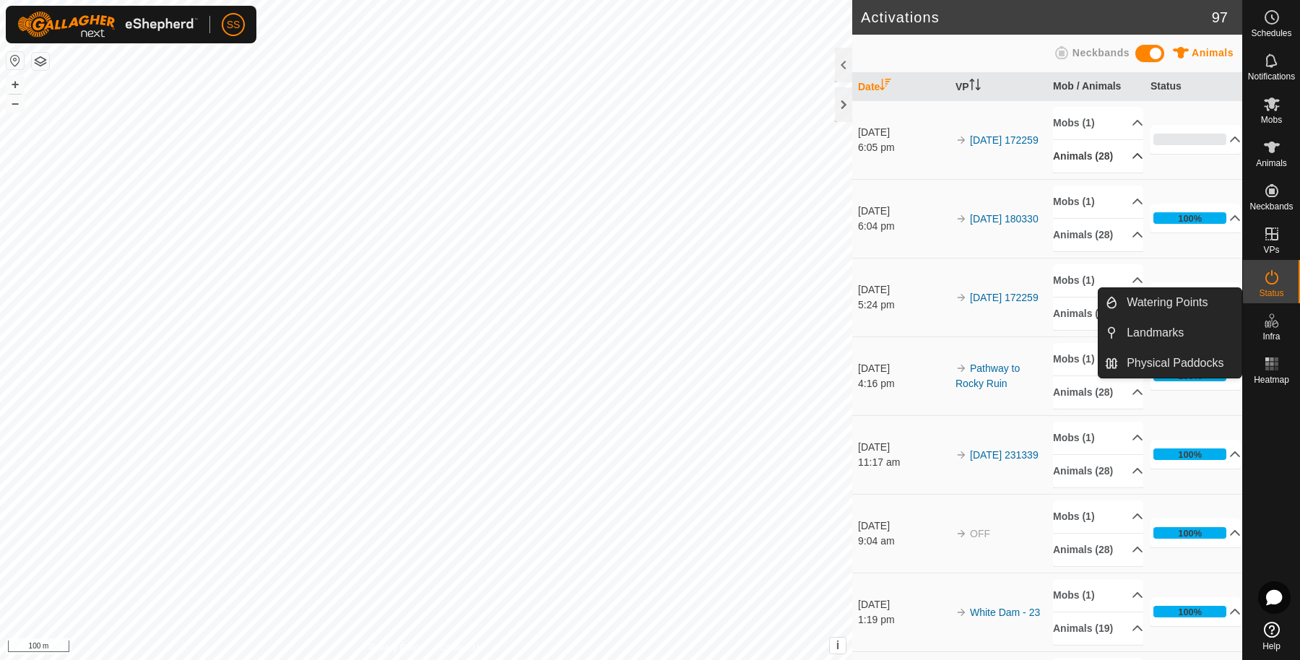
click at [1109, 157] on p-accordion-header "Animals (28)" at bounding box center [1098, 156] width 90 height 32
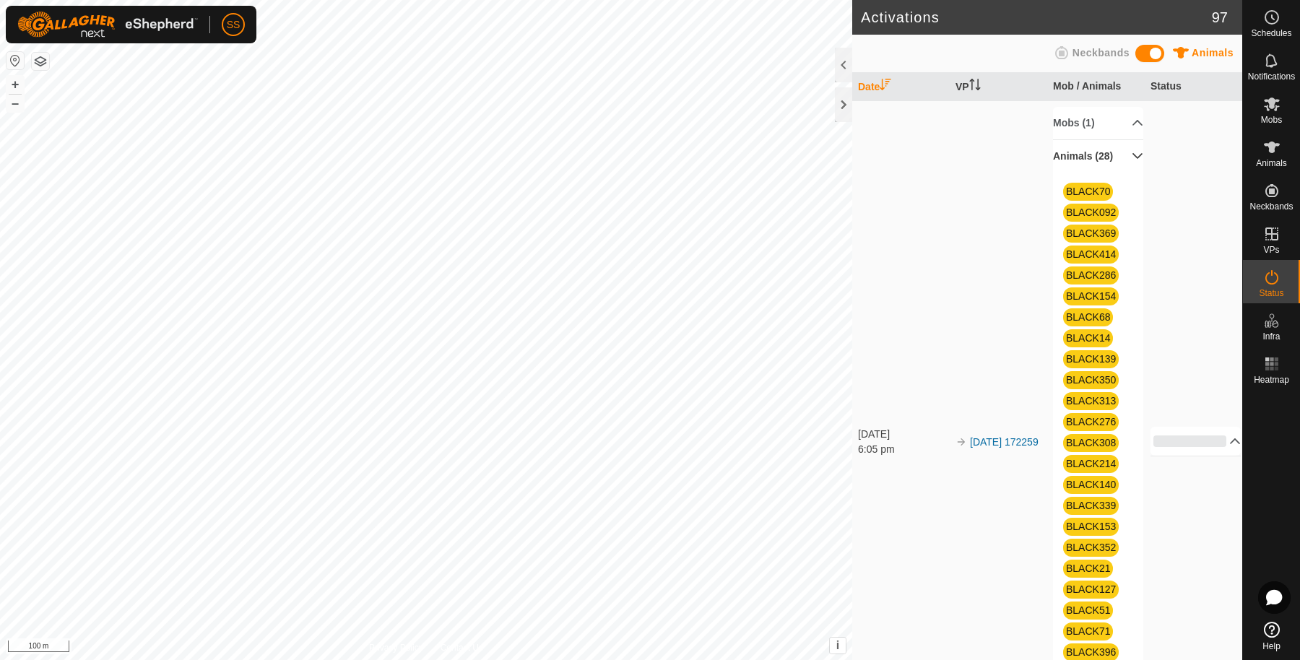
click at [1109, 157] on p-accordion-header "Animals (28)" at bounding box center [1098, 156] width 90 height 32
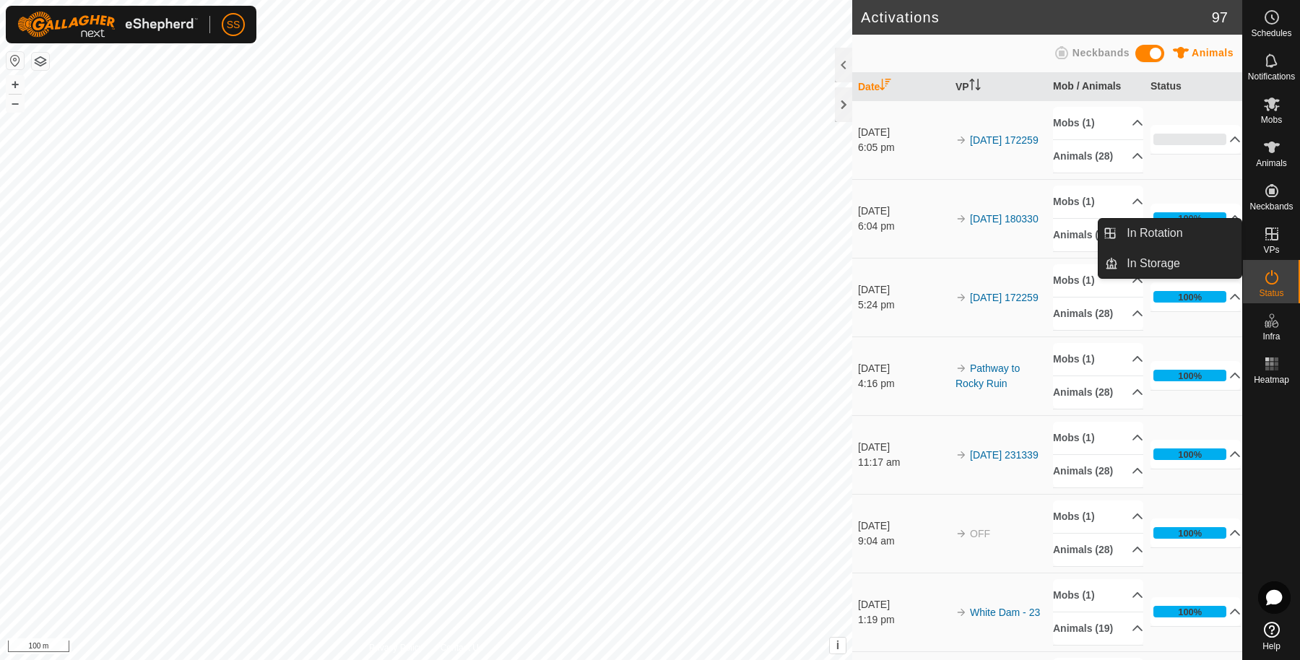
click at [1277, 231] on icon at bounding box center [1271, 233] width 17 height 17
click at [1272, 239] on icon at bounding box center [1271, 233] width 13 height 13
click at [1201, 230] on link "In Rotation" at bounding box center [1179, 233] width 123 height 29
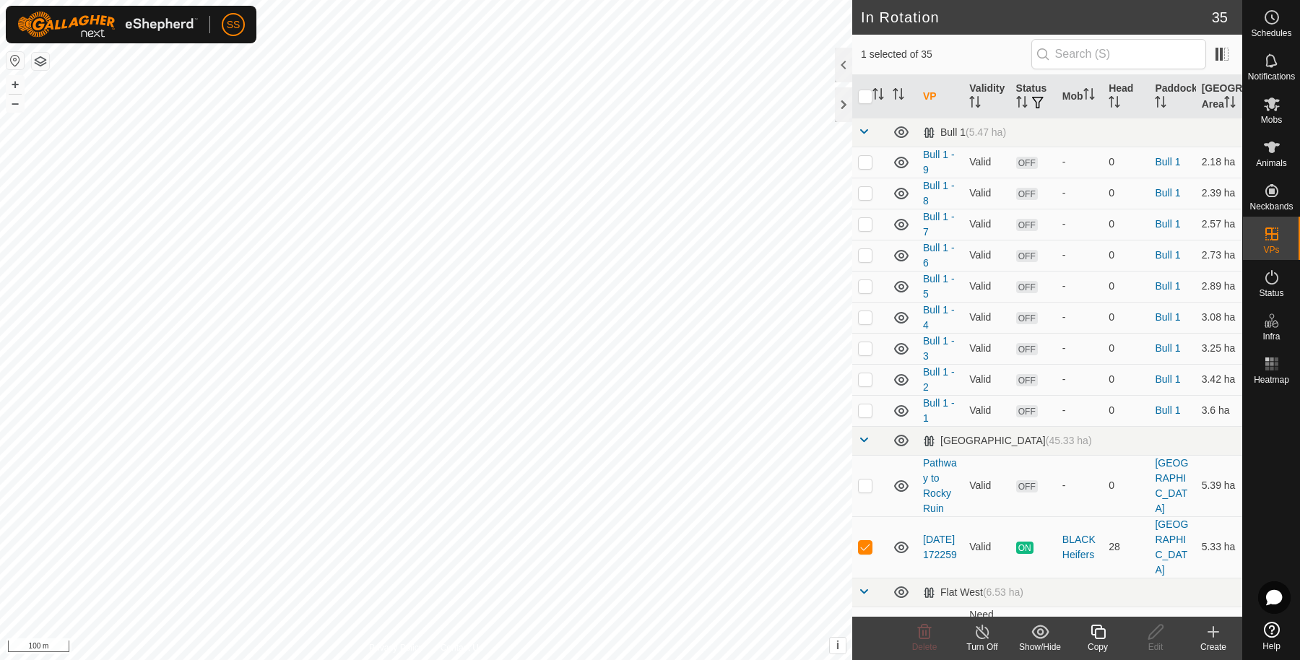
scroll to position [240, 0]
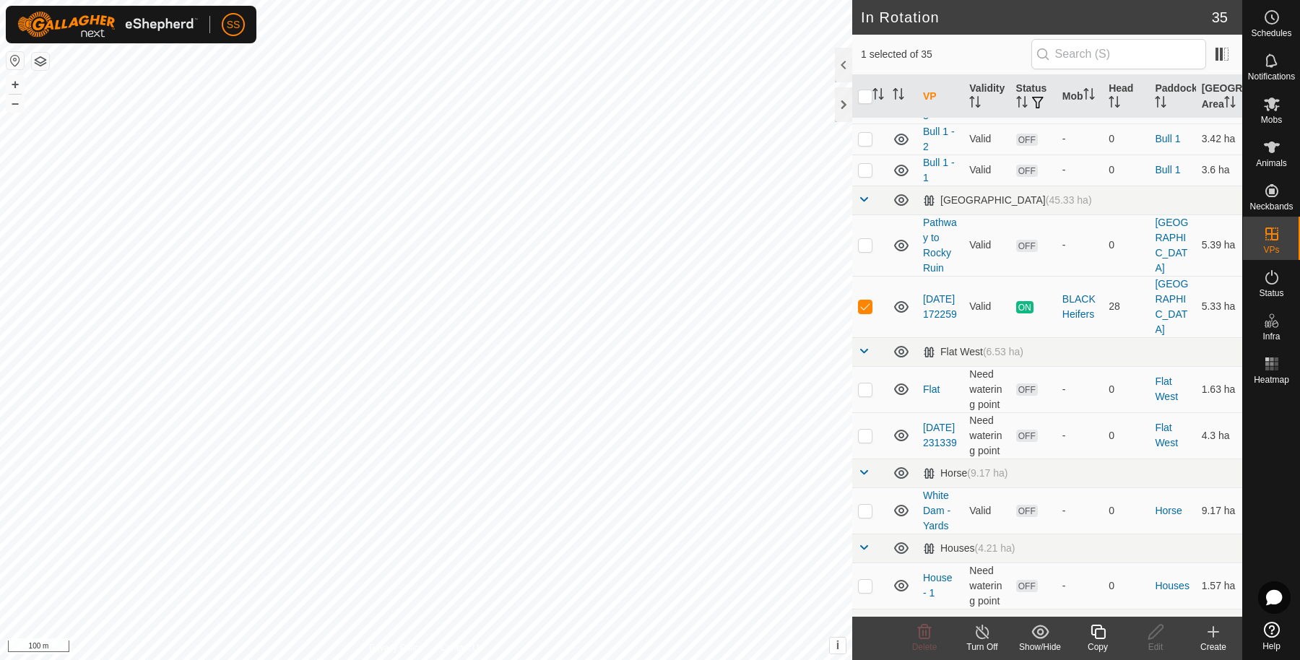
click at [1099, 634] on icon at bounding box center [1098, 631] width 18 height 17
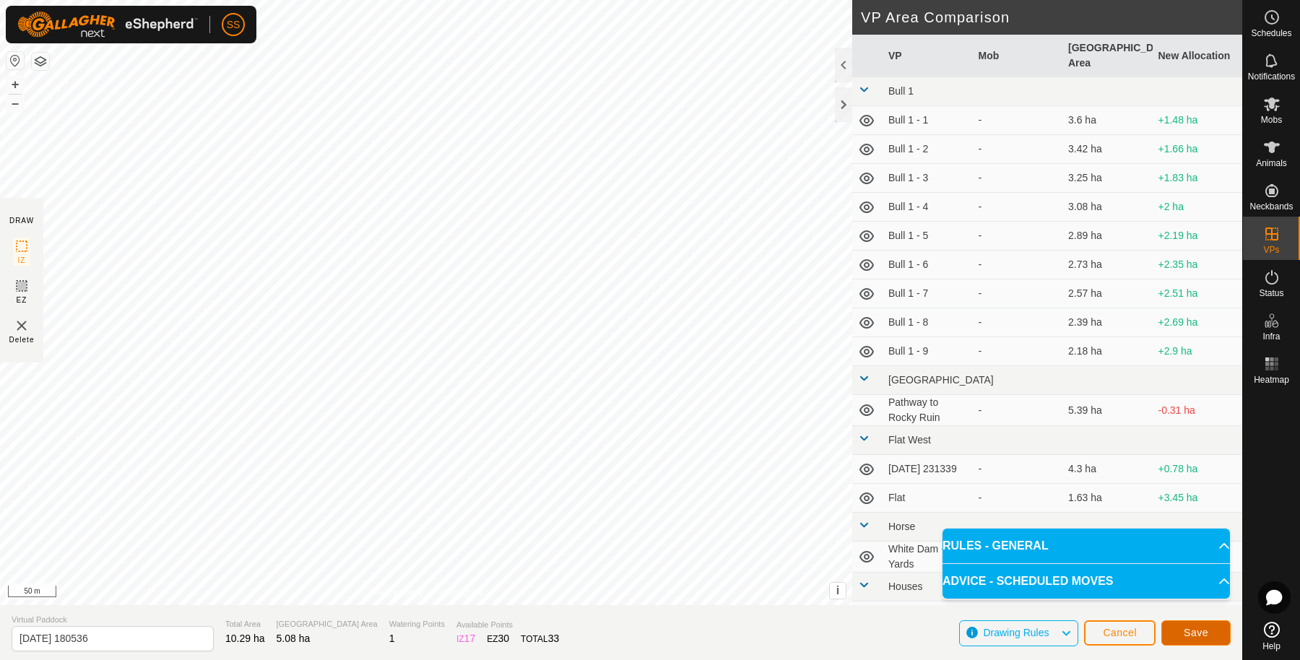
click at [1190, 630] on span "Save" at bounding box center [1196, 633] width 25 height 12
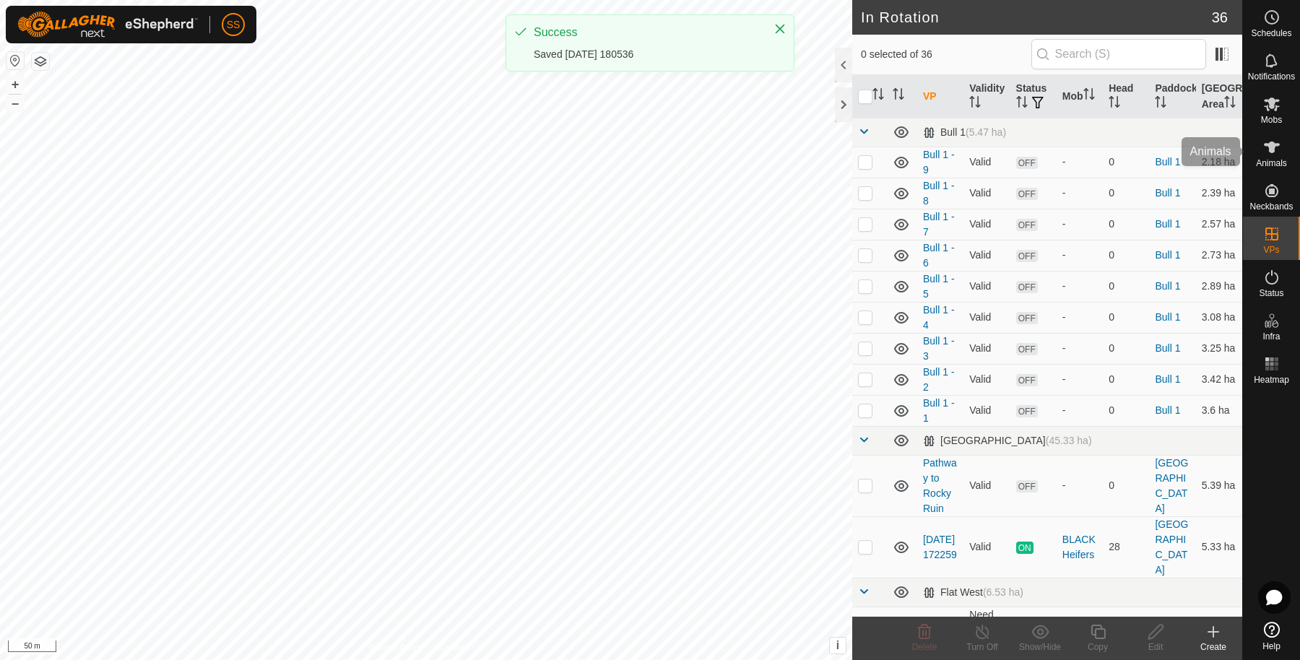
click at [1271, 144] on icon at bounding box center [1272, 148] width 16 height 12
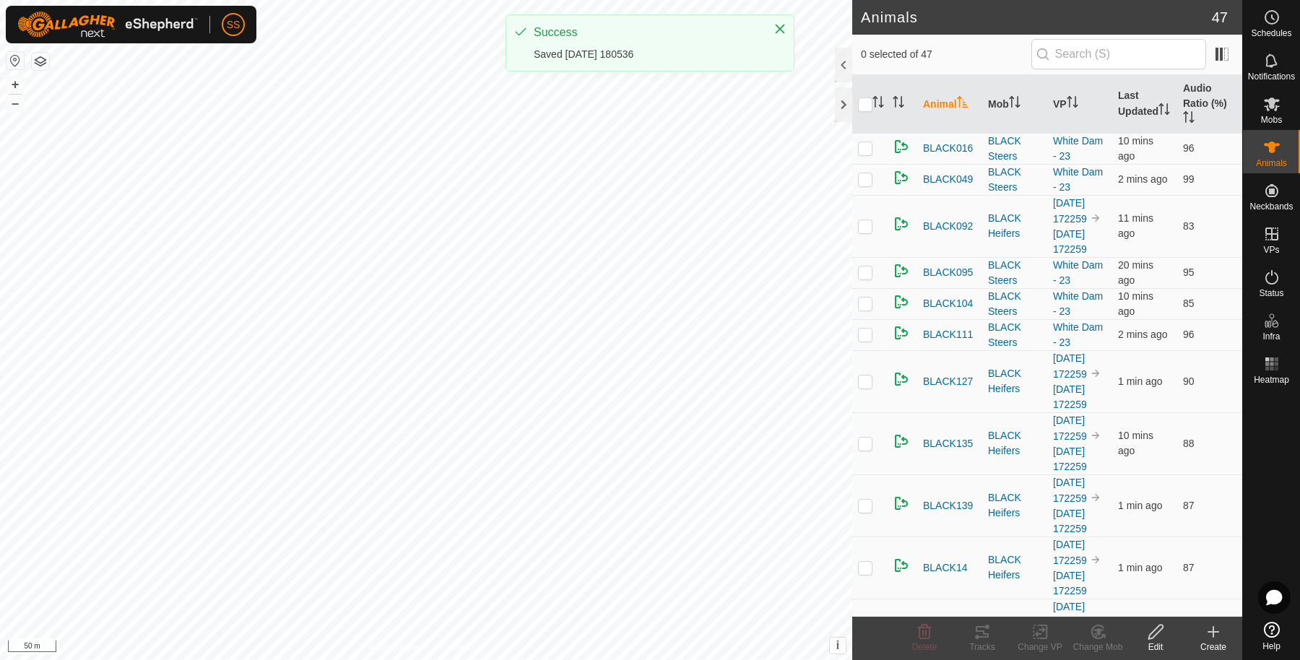
click at [1271, 120] on span "Mobs" at bounding box center [1271, 120] width 21 height 9
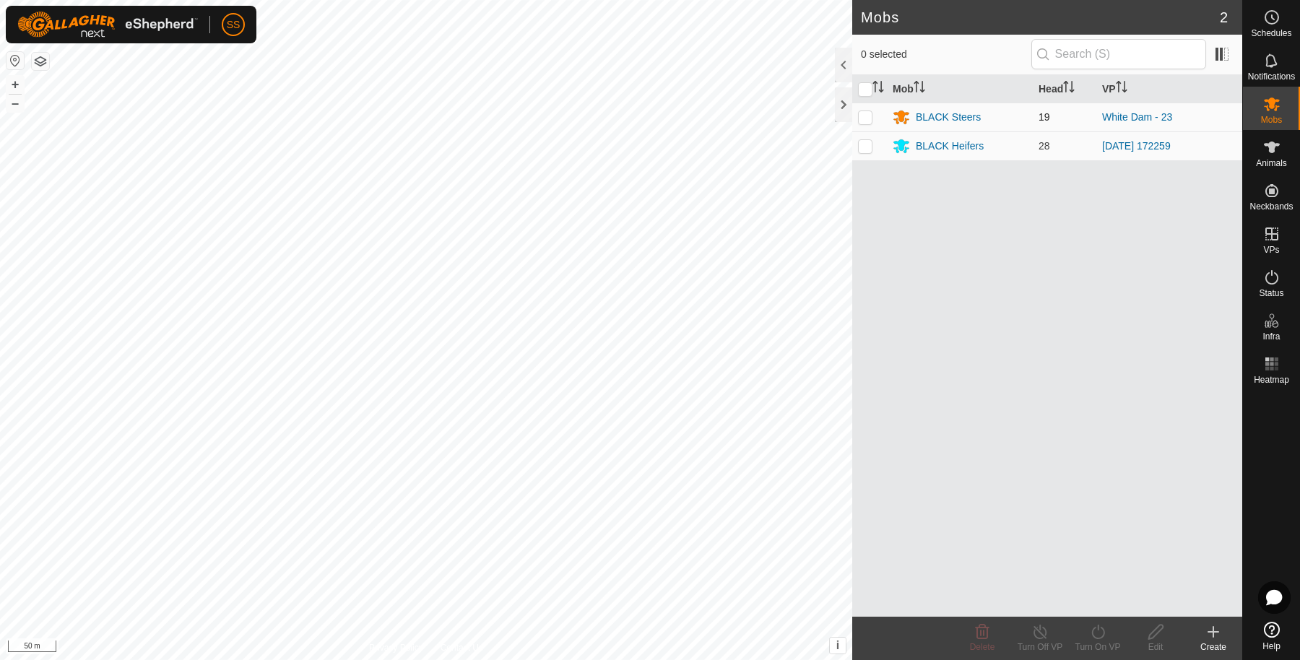
click at [867, 119] on p-checkbox at bounding box center [865, 117] width 14 height 12
checkbox input "true"
click at [860, 144] on p-checkbox at bounding box center [865, 146] width 14 height 12
checkbox input "true"
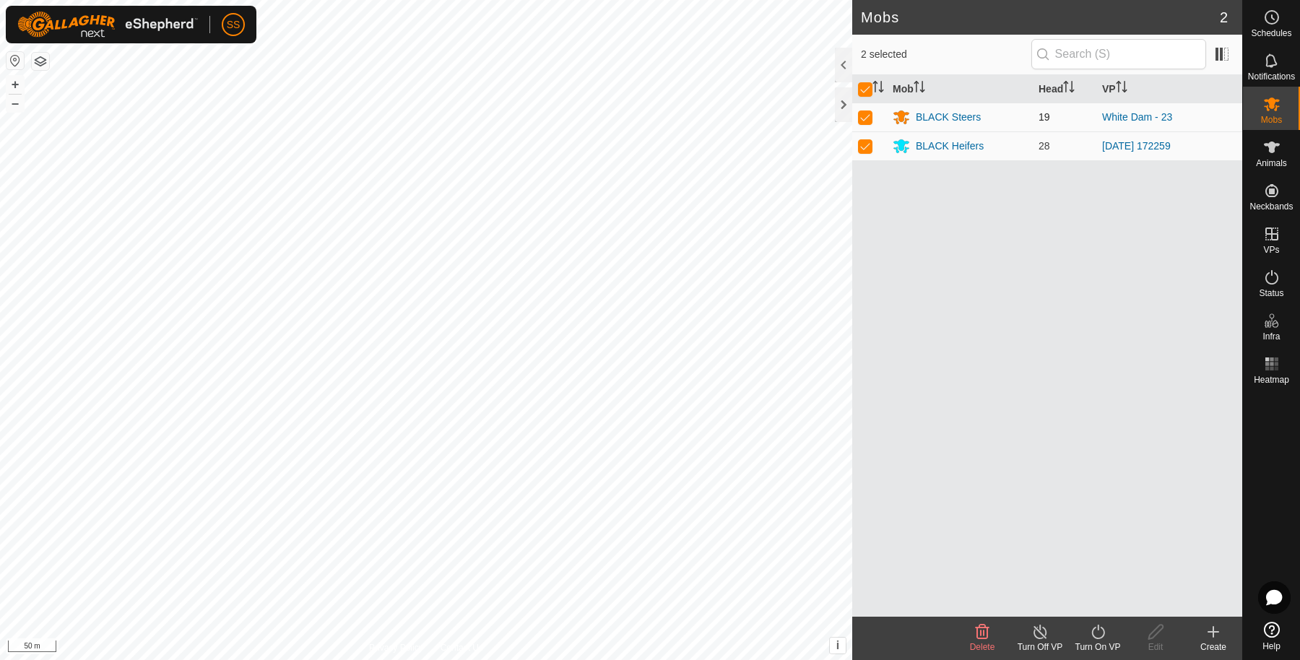
click at [864, 121] on td at bounding box center [869, 117] width 35 height 29
checkbox input "false"
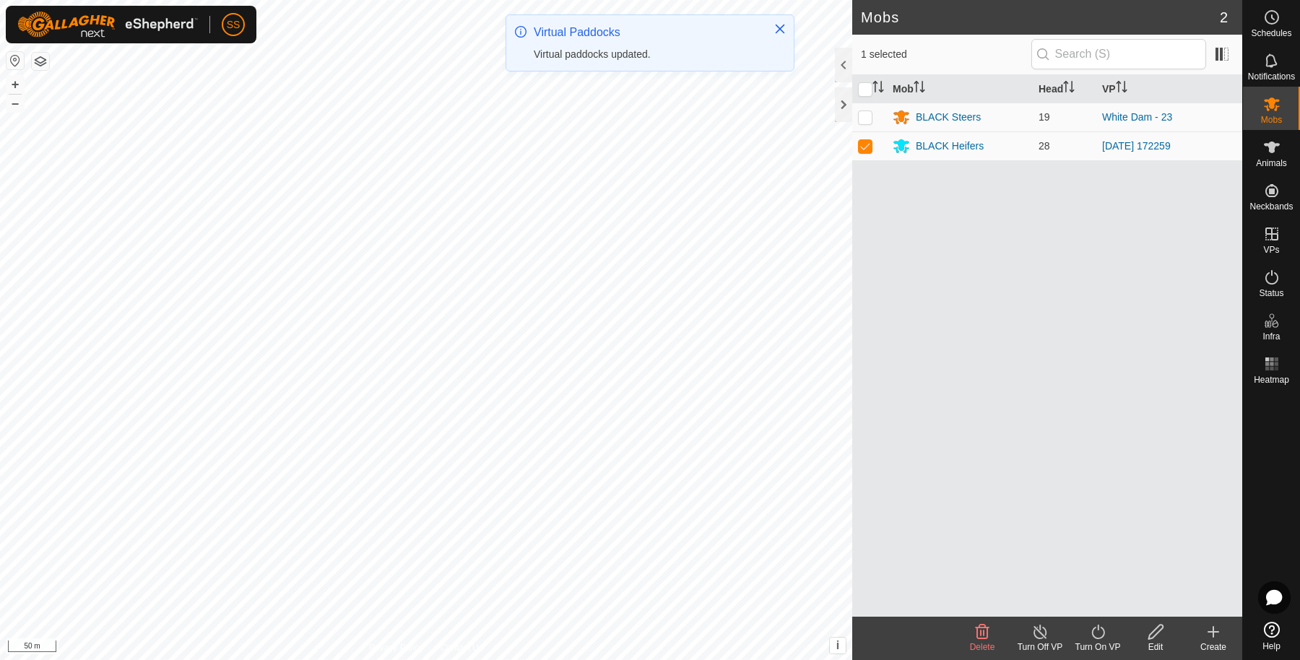
click at [1104, 637] on icon at bounding box center [1098, 631] width 18 height 17
click at [1122, 599] on link "Now" at bounding box center [1141, 600] width 143 height 29
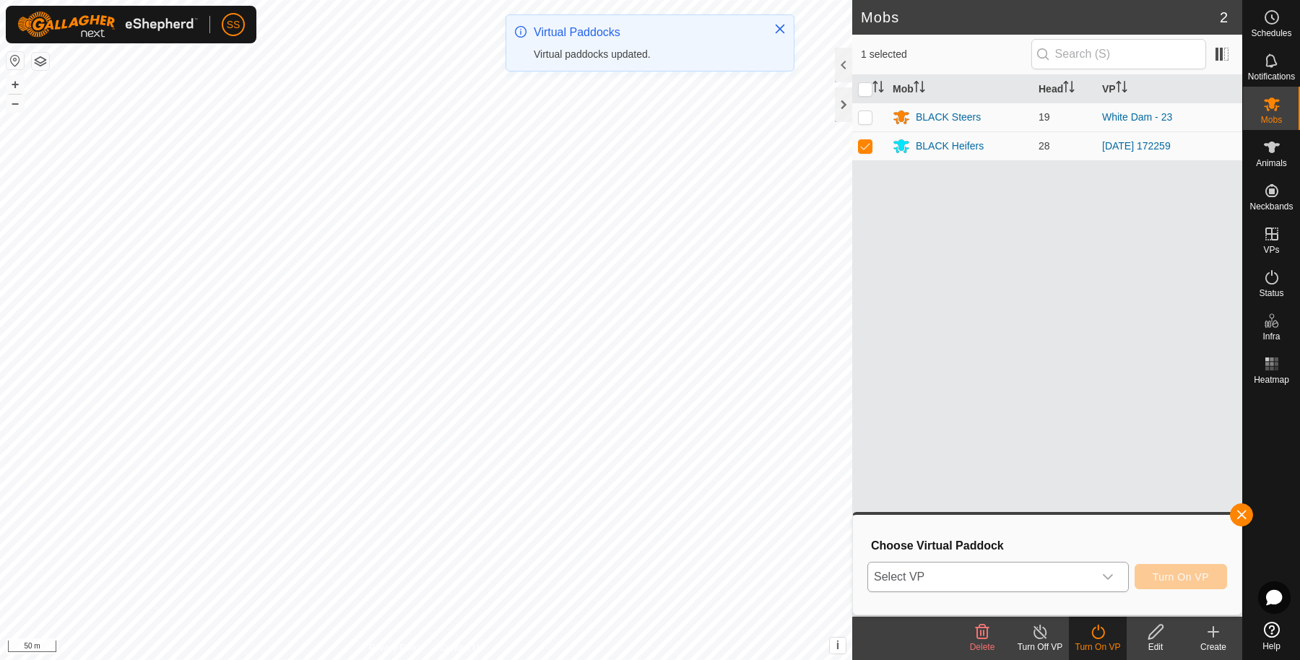
click at [1049, 583] on span "Select VP" at bounding box center [980, 577] width 225 height 29
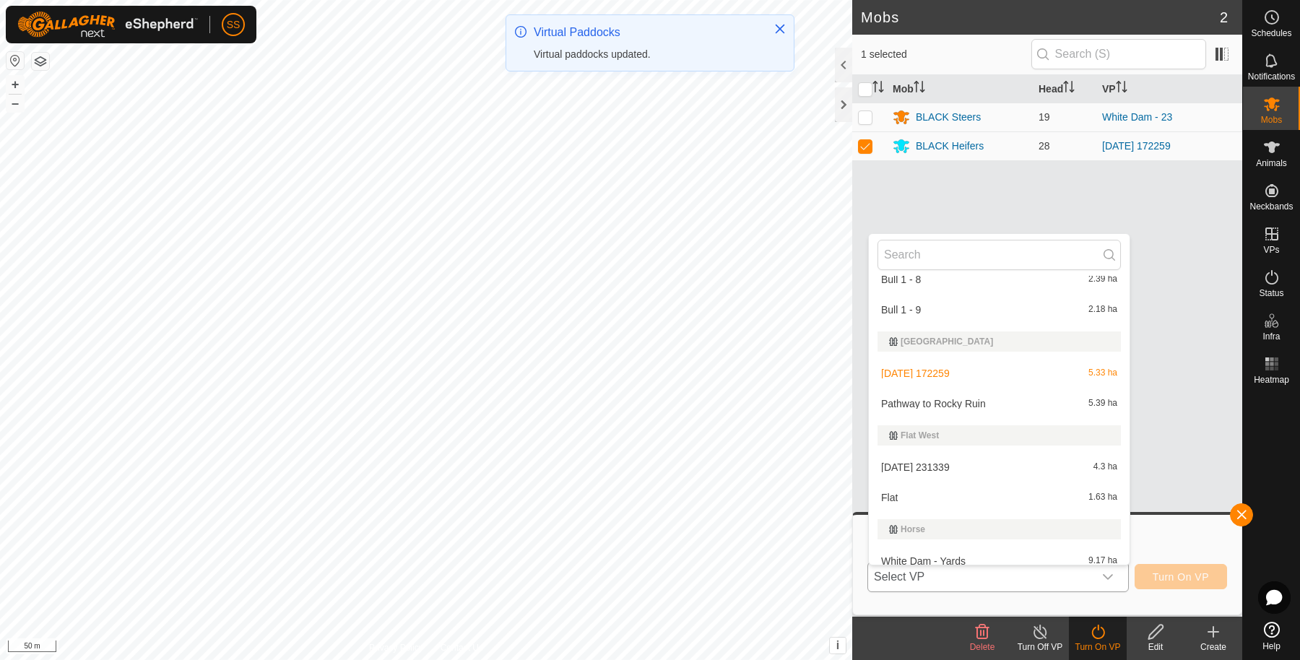
scroll to position [497, 0]
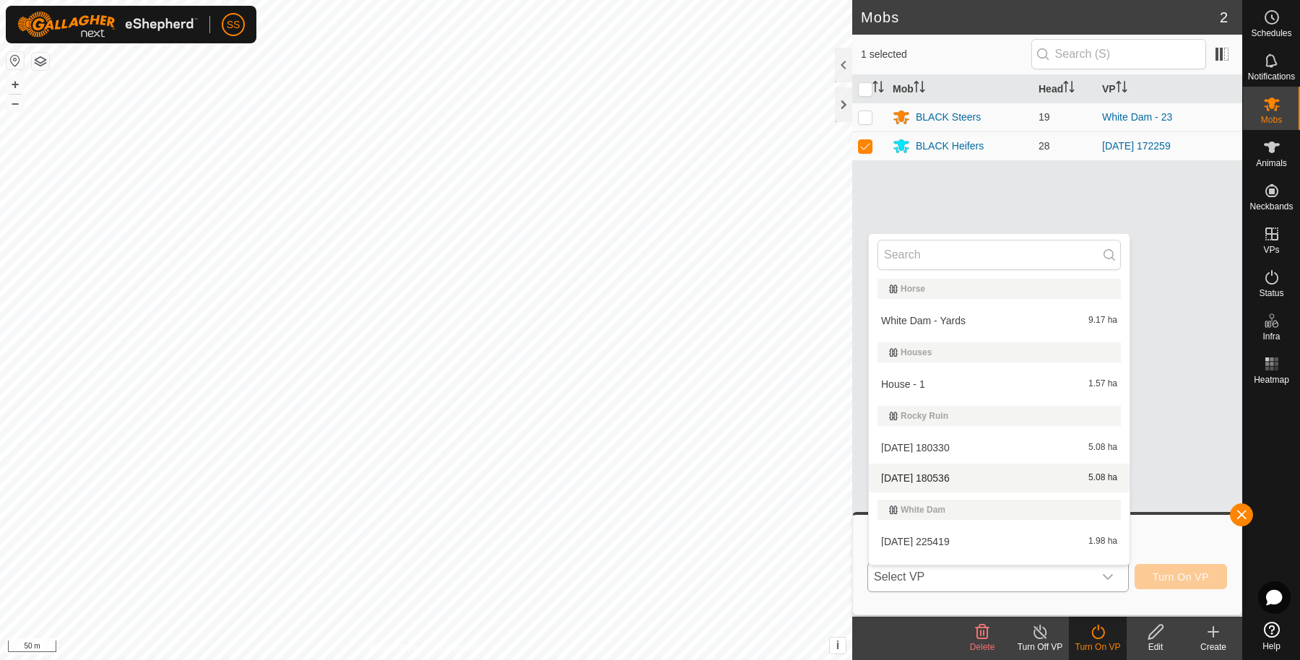
click at [951, 481] on li "2025-08-11 180536 5.08 ha" at bounding box center [999, 478] width 261 height 29
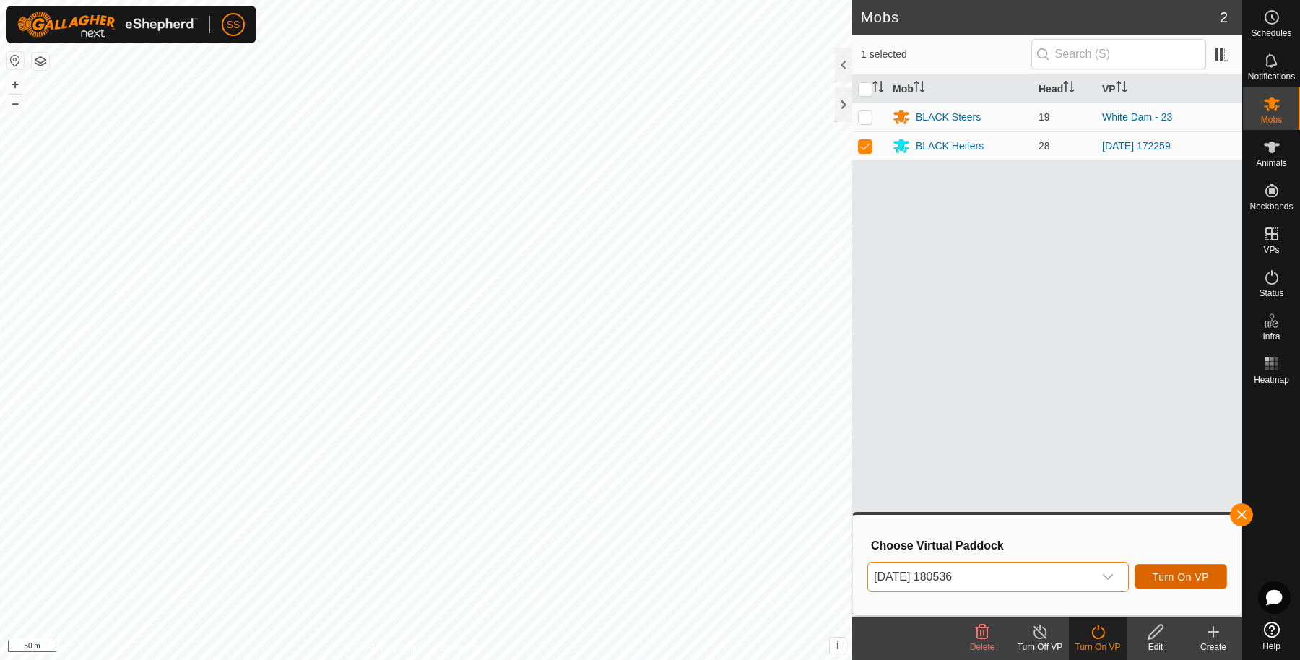
click at [1179, 581] on span "Turn On VP" at bounding box center [1181, 577] width 56 height 12
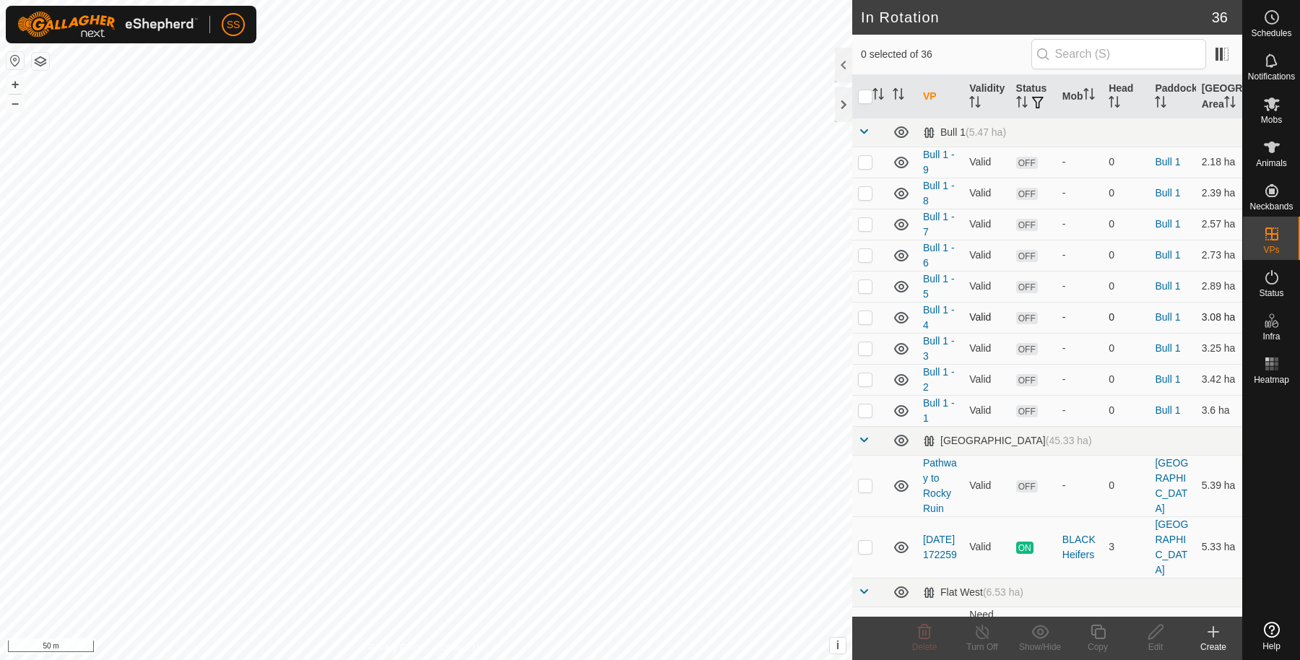
scroll to position [481, 0]
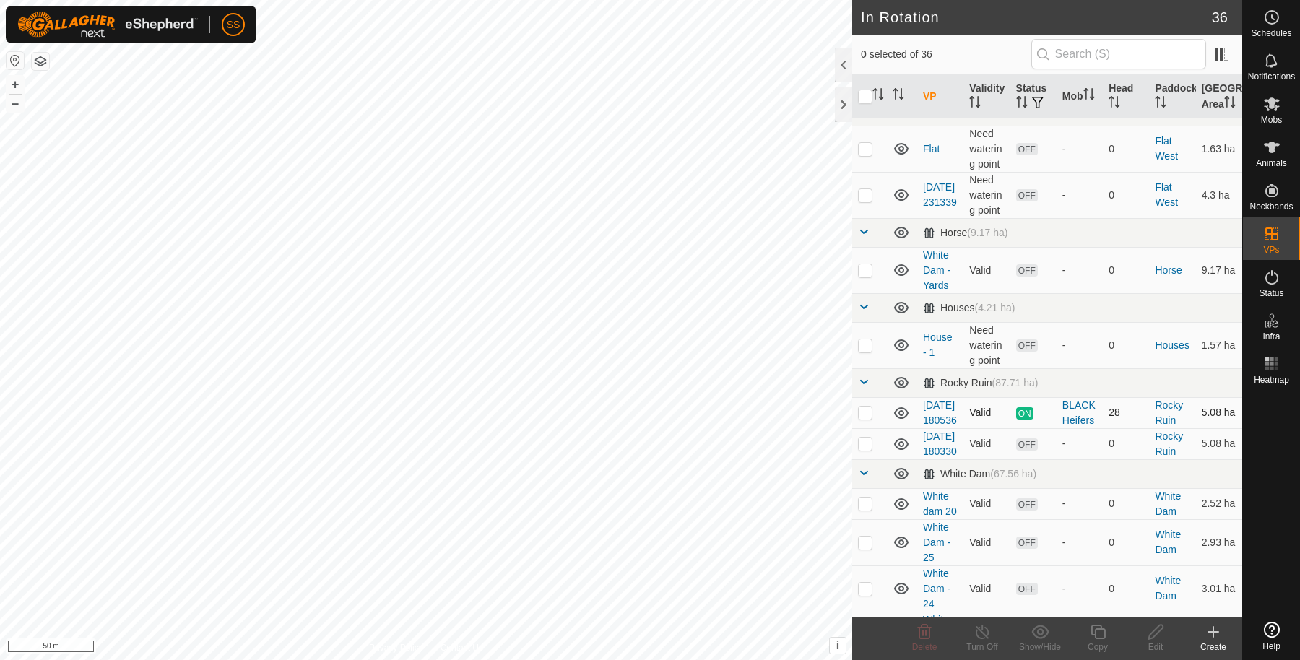
click at [866, 418] on p-checkbox at bounding box center [865, 413] width 14 height 12
checkbox input "true"
click at [1105, 641] on div "Copy" at bounding box center [1098, 647] width 58 height 13
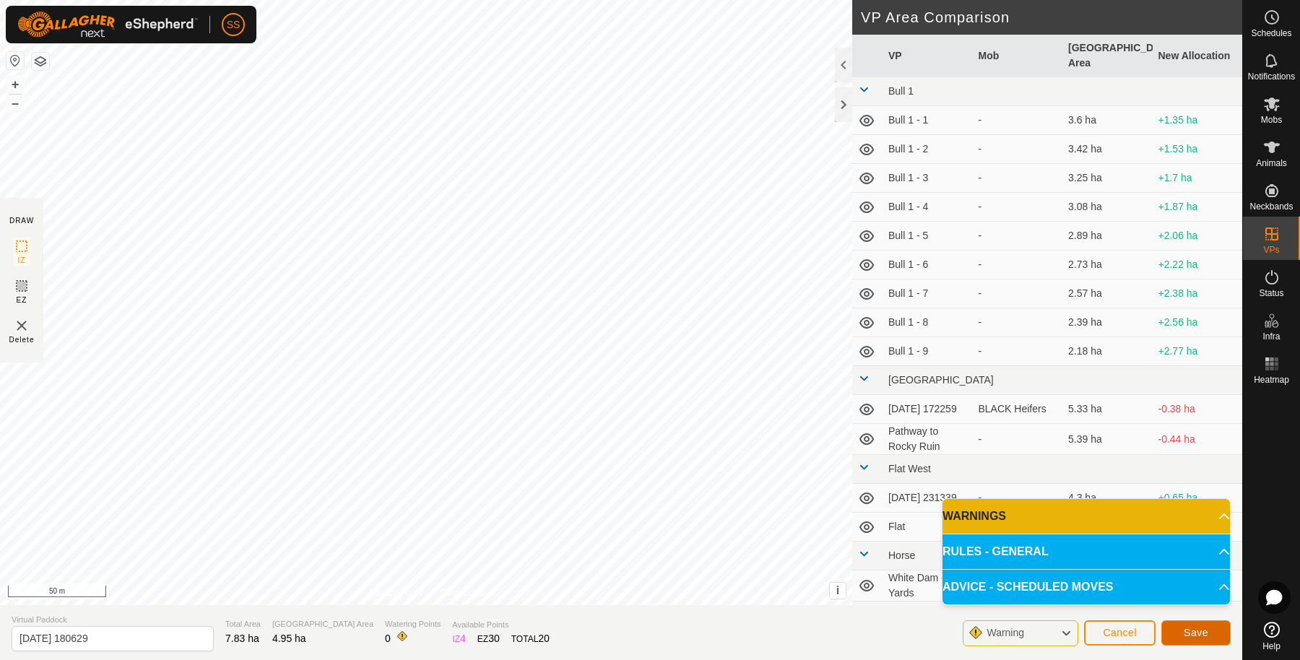
click at [1208, 634] on button "Save" at bounding box center [1195, 632] width 69 height 25
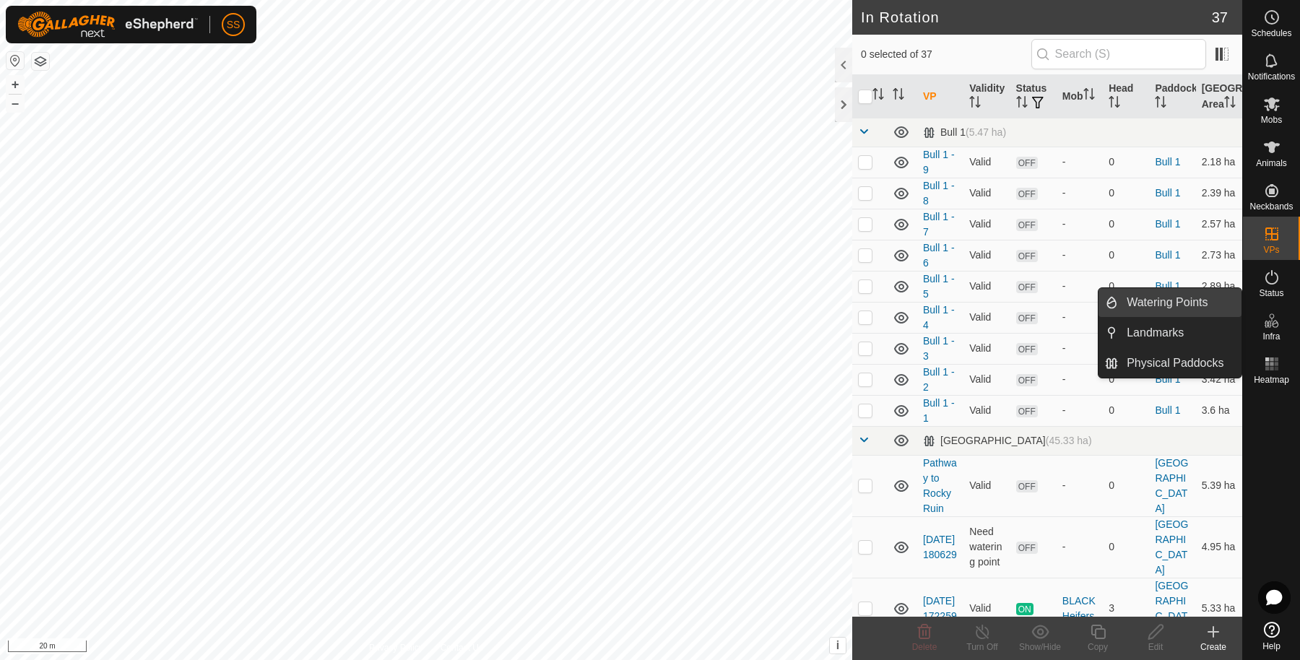
click at [1192, 303] on link "Watering Points" at bounding box center [1179, 302] width 123 height 29
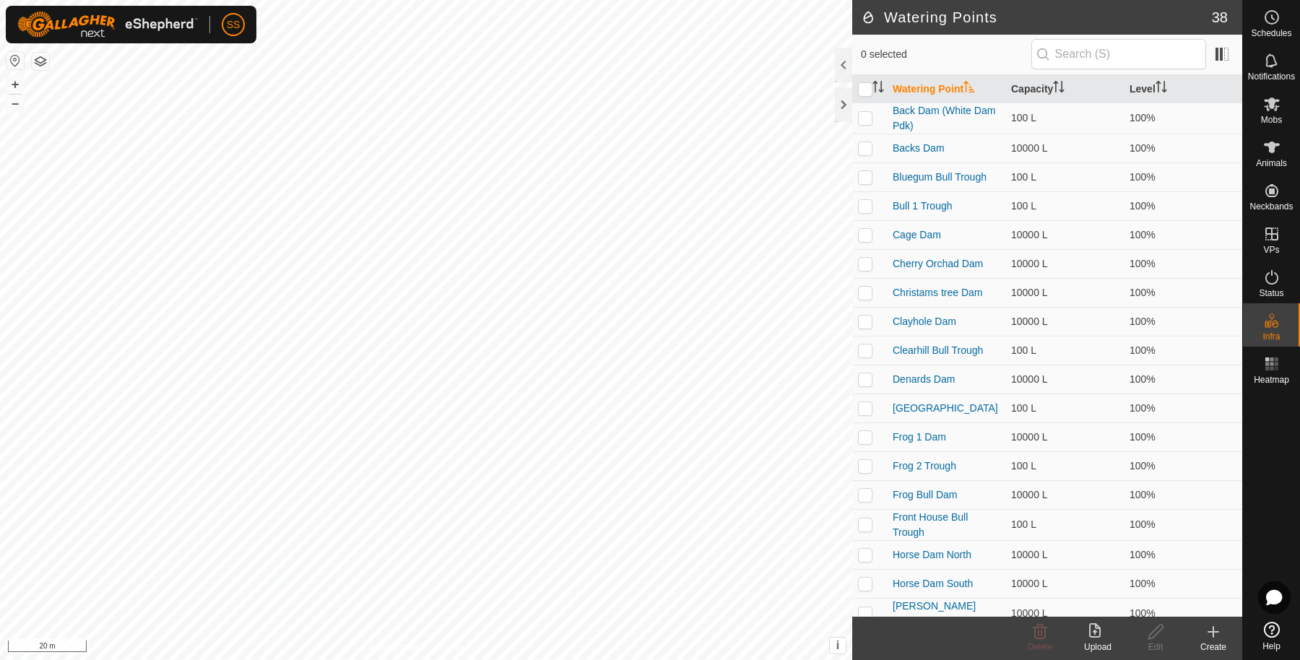
checkbox input "true"
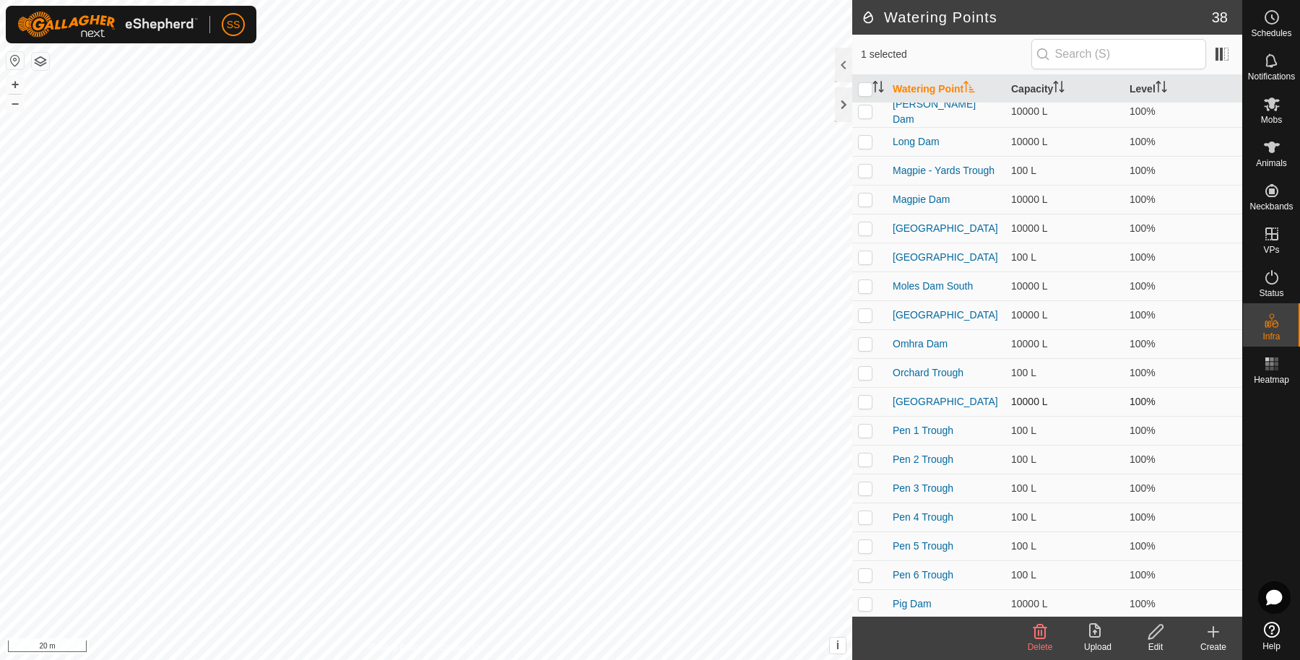
scroll to position [586, 0]
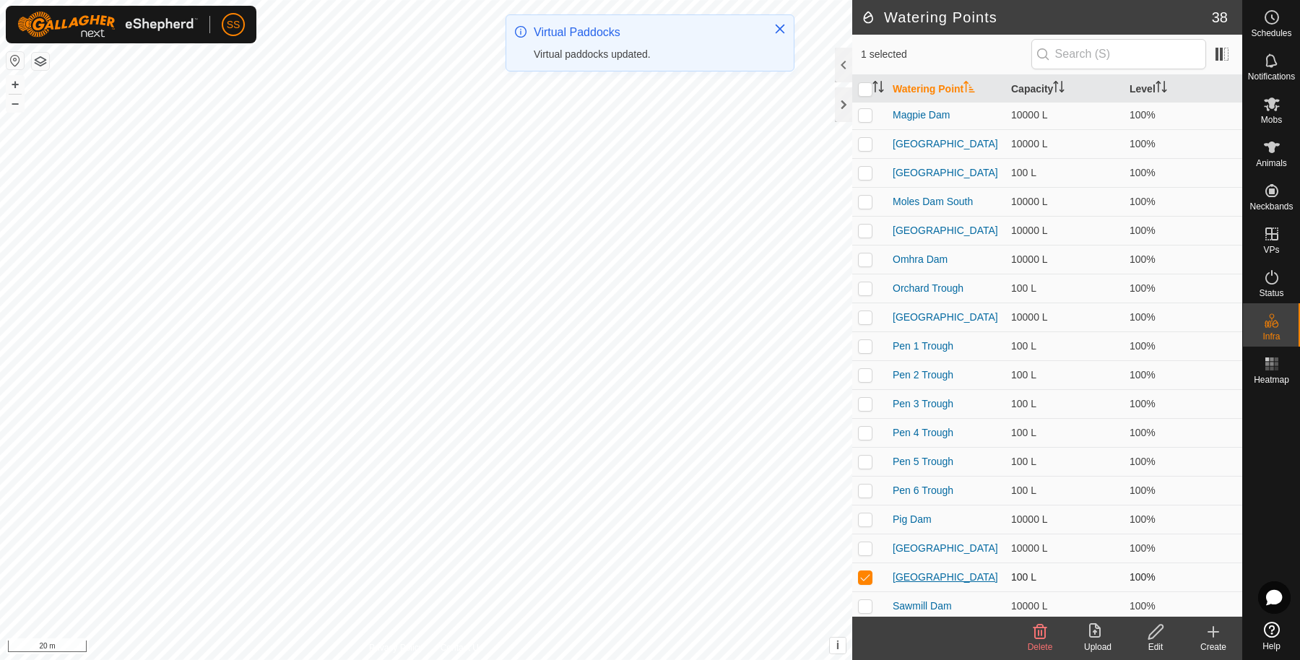
click at [935, 576] on link "Rocky Ruin Dam West" at bounding box center [945, 577] width 105 height 12
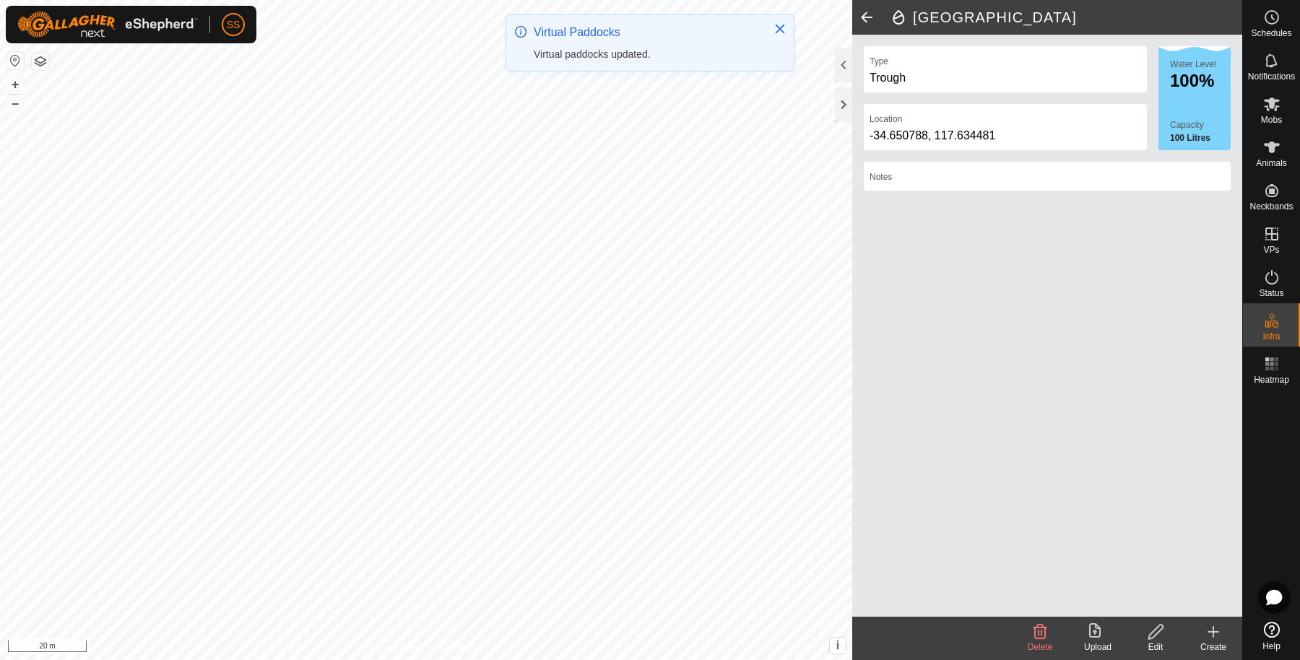
click at [1156, 641] on div "Edit" at bounding box center [1156, 647] width 58 height 13
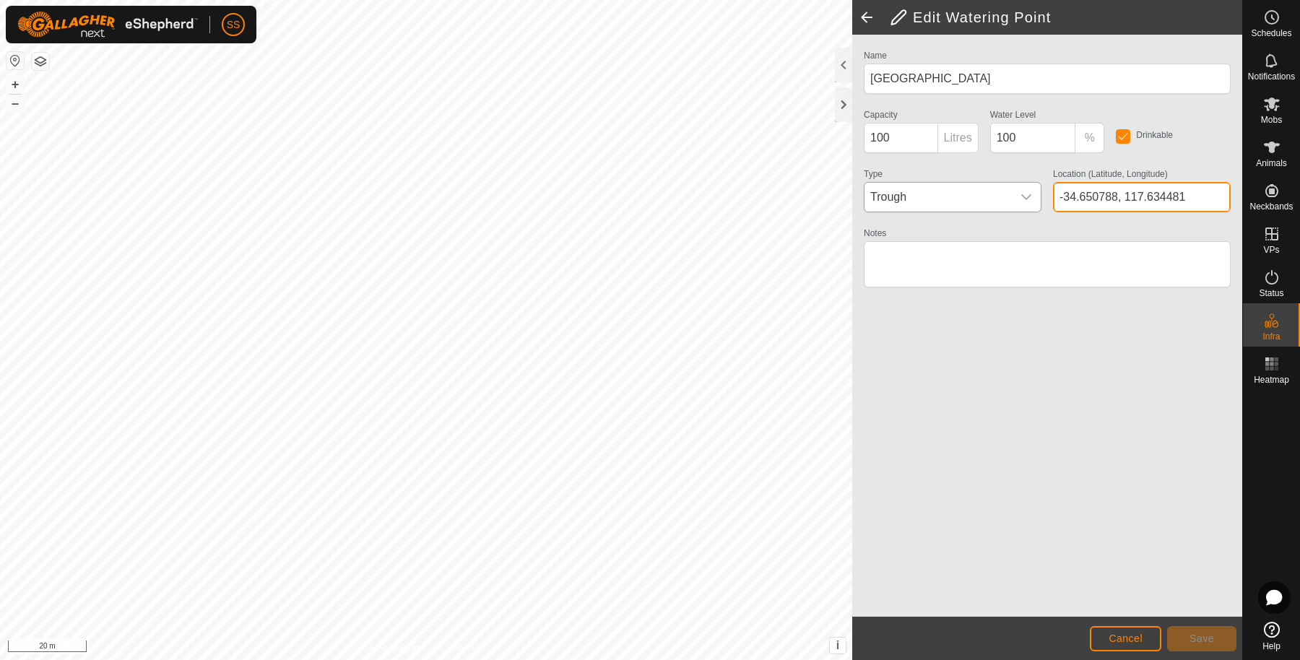
drag, startPoint x: 1183, startPoint y: 199, endPoint x: 1011, endPoint y: 207, distance: 172.1
click at [1017, 206] on div "Name Rocky Ruin Dam West Capacity 100 Litres Water Level 100 % Drinkable Type T…" at bounding box center [1047, 175] width 378 height 258
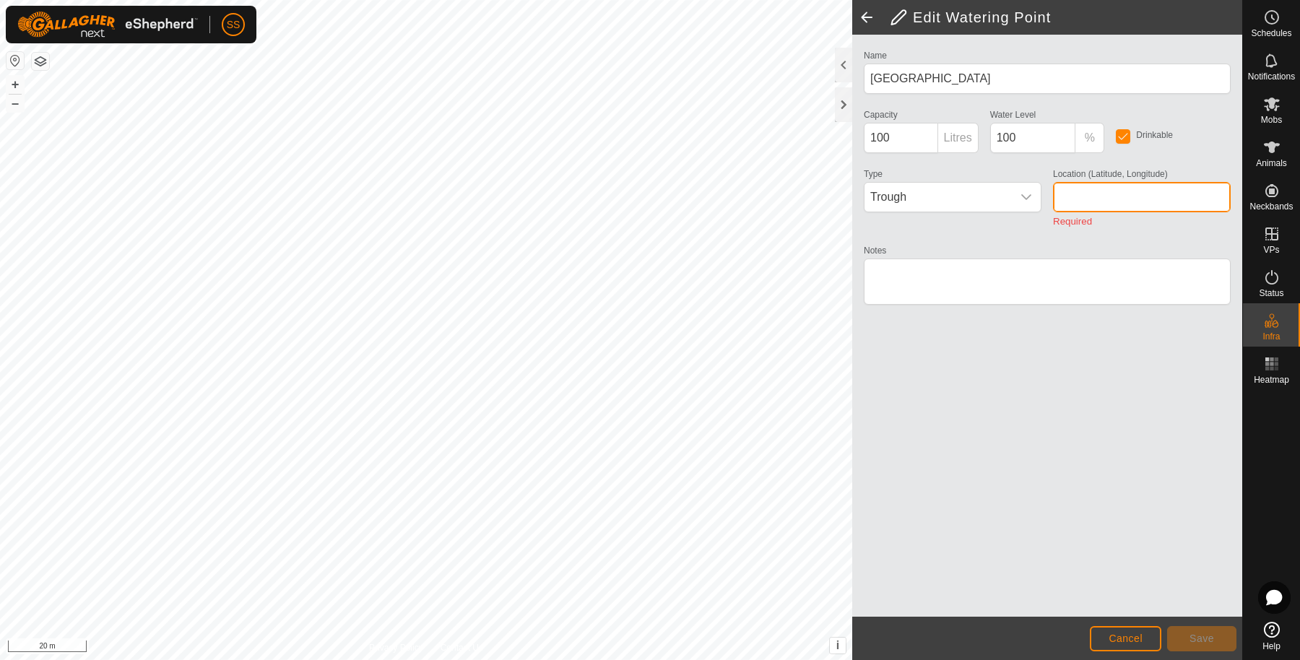
click at [1083, 186] on input "Location (Latitude, Longitude)" at bounding box center [1142, 197] width 178 height 30
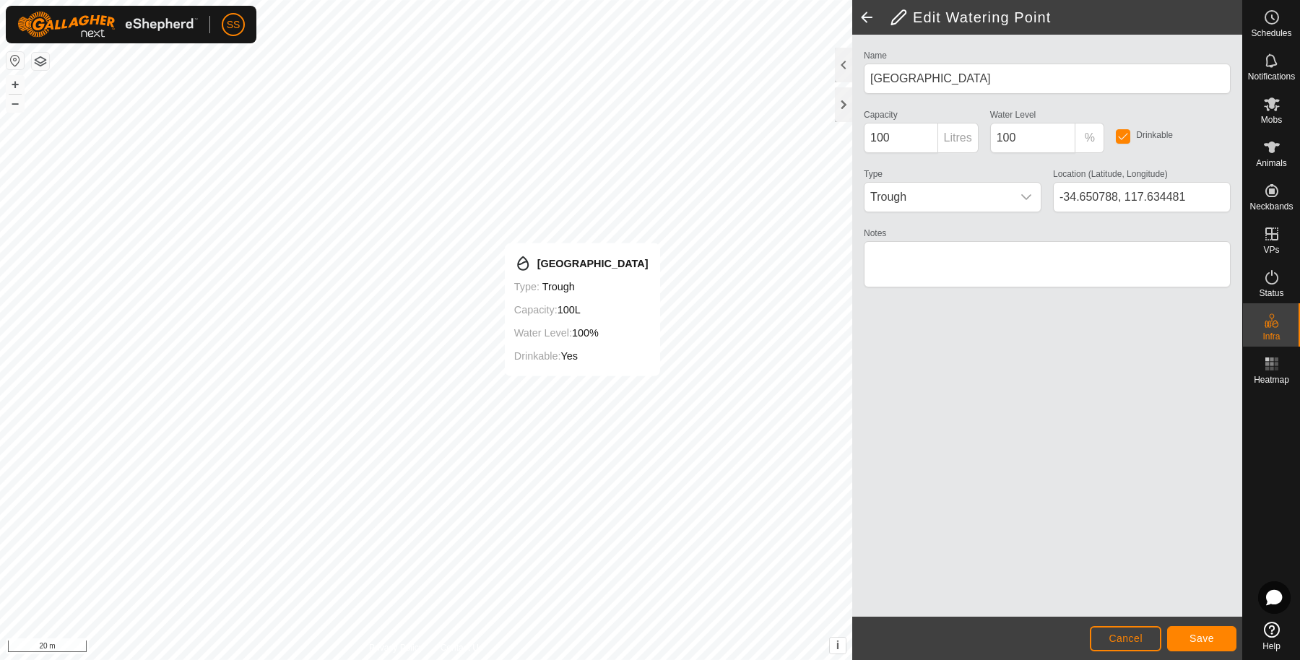
type input "-34.650665, 117.634410"
click at [1200, 630] on button "Save" at bounding box center [1201, 638] width 69 height 25
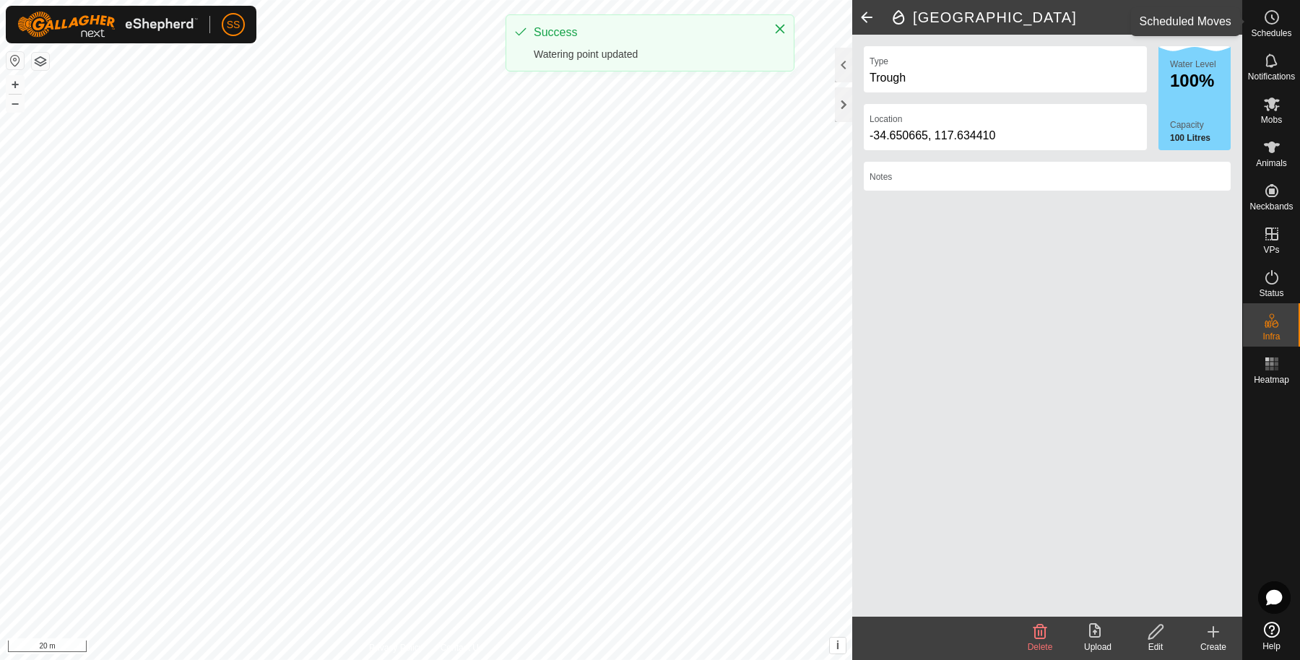
click at [1284, 14] on es-schedule-vp-svg-icon at bounding box center [1272, 17] width 26 height 23
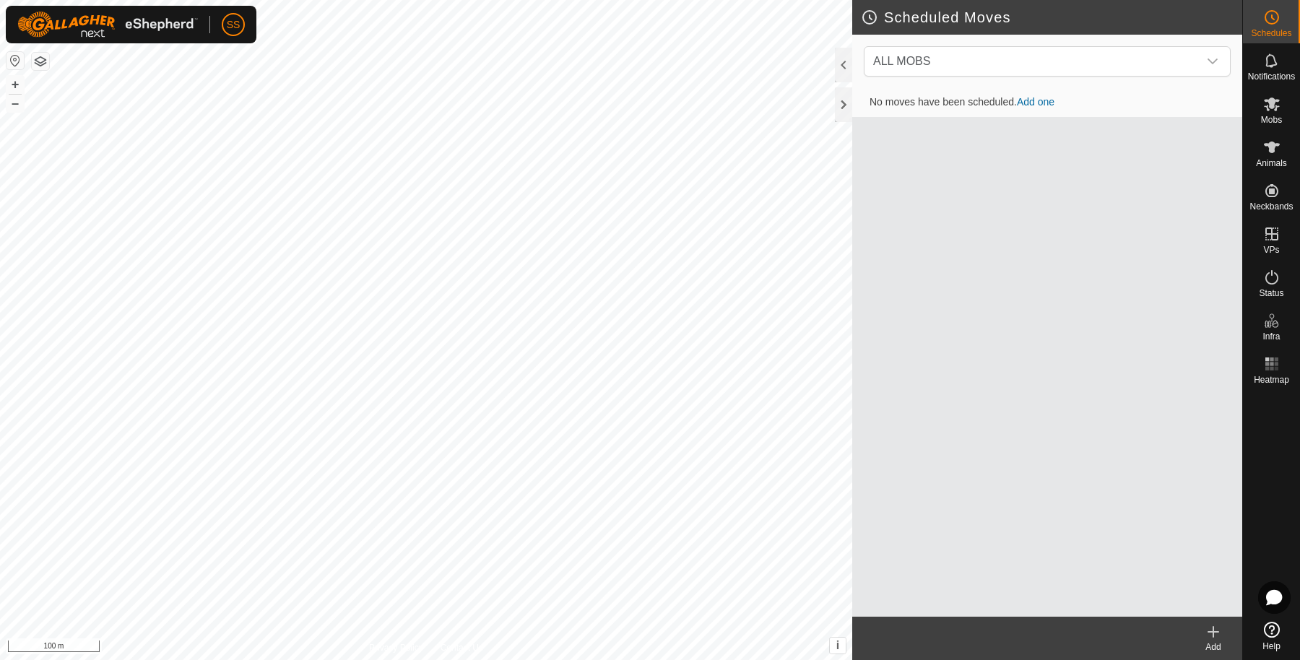
click at [836, 84] on div at bounding box center [843, 87] width 17 height 79
click at [835, 110] on div at bounding box center [843, 104] width 17 height 35
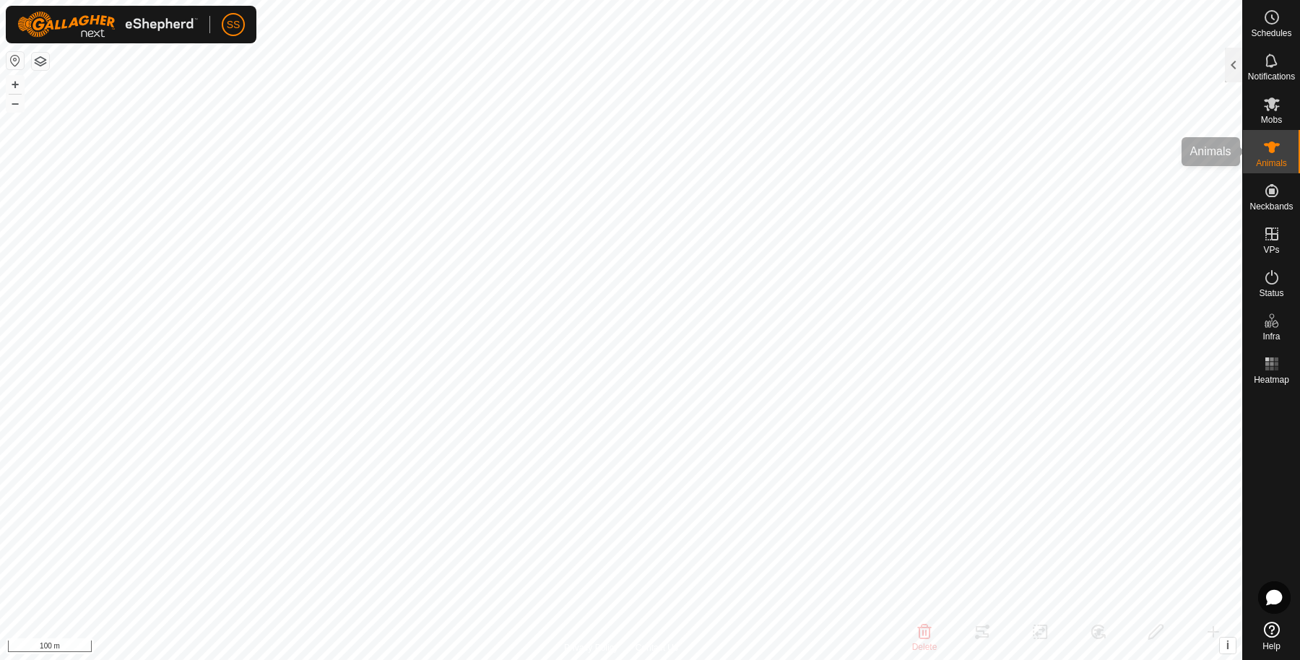
click at [1265, 145] on icon at bounding box center [1272, 148] width 16 height 12
click at [1228, 66] on div at bounding box center [1233, 65] width 17 height 35
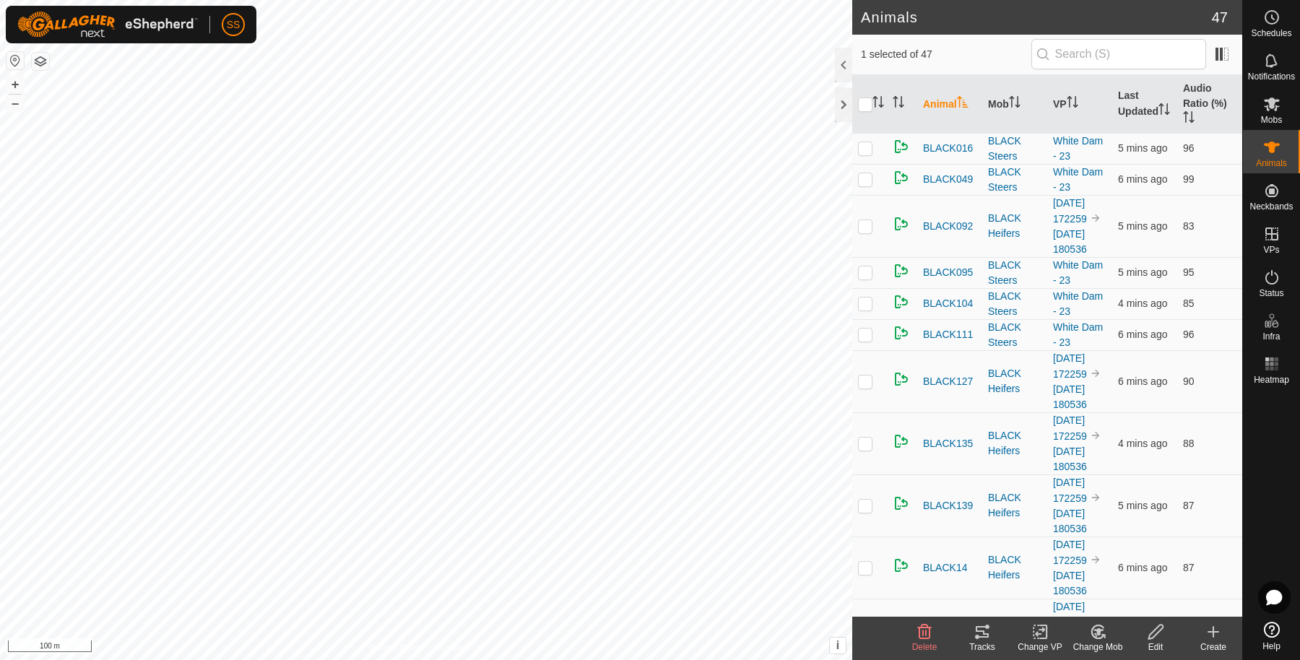
click at [987, 633] on icon at bounding box center [982, 632] width 13 height 12
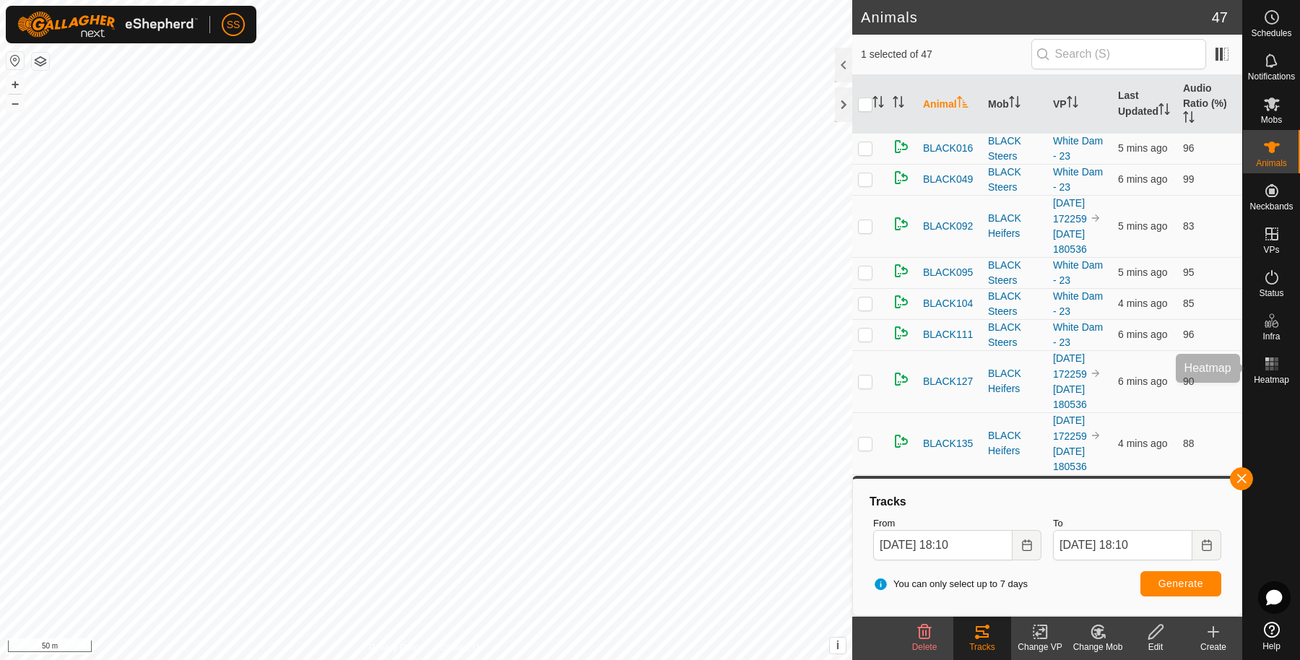
click at [1279, 349] on div "Heatmap" at bounding box center [1271, 368] width 57 height 43
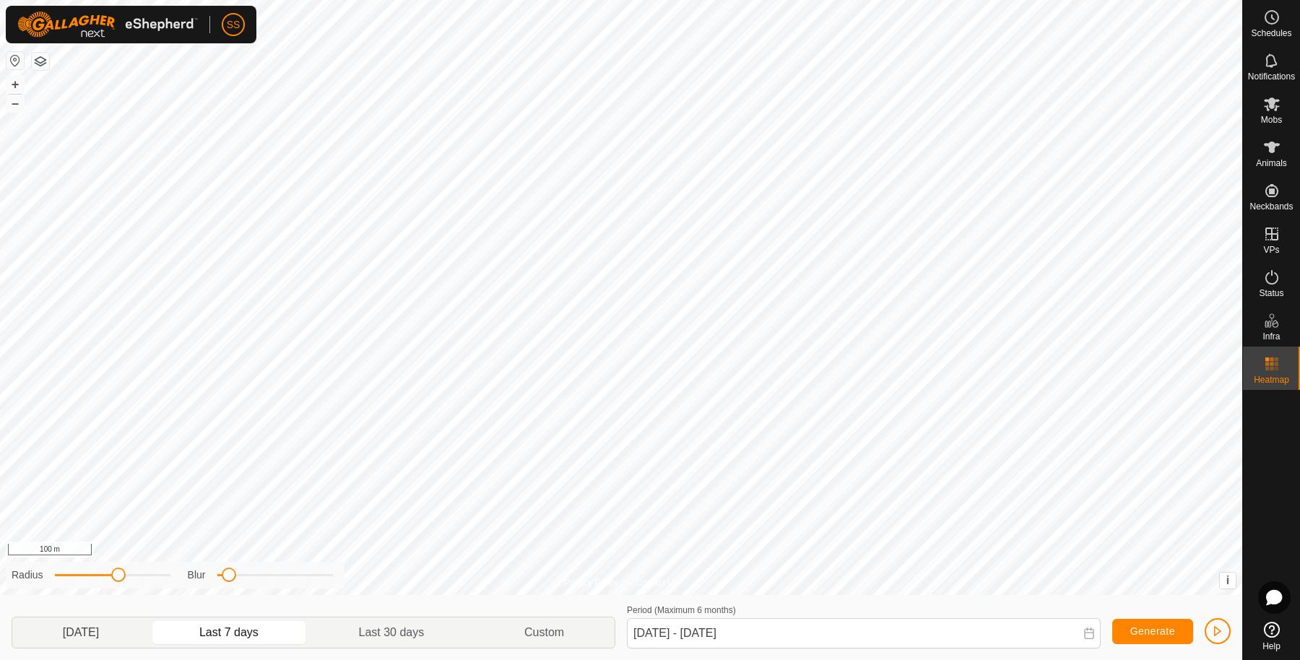
click at [133, 637] on p-togglebutton "[DATE]" at bounding box center [80, 632] width 137 height 30
type input "[DATE] - [DATE]"
click at [1272, 99] on icon at bounding box center [1272, 104] width 16 height 14
